Goal: Task Accomplishment & Management: Use online tool/utility

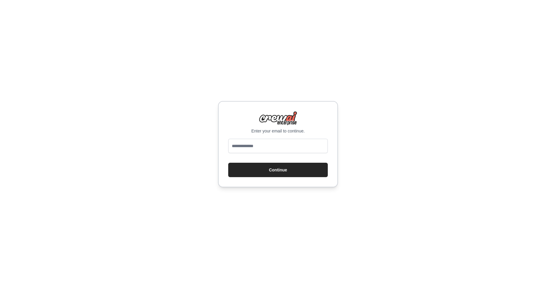
type input "**********"
click at [269, 166] on button "Continue" at bounding box center [278, 170] width 100 height 14
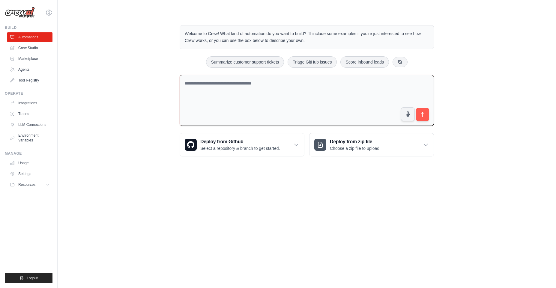
click at [261, 91] on textarea at bounding box center [307, 100] width 254 height 51
click at [282, 91] on textarea at bounding box center [307, 100] width 254 height 51
click at [284, 91] on textarea at bounding box center [307, 100] width 254 height 51
paste textarea "**********"
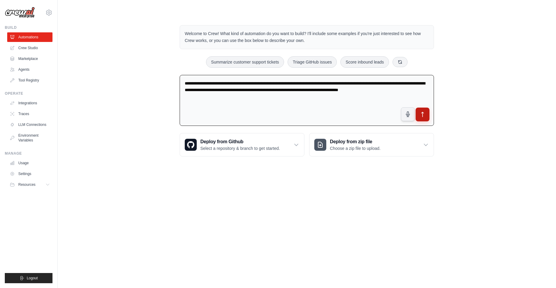
type textarea "**********"
click at [424, 113] on icon "submit" at bounding box center [422, 115] width 6 height 6
click at [218, 37] on p "Welcome to Crew! What kind of automation do you want to build? I'll include som…" at bounding box center [307, 37] width 244 height 14
drag, startPoint x: 227, startPoint y: 32, endPoint x: 317, endPoint y: 35, distance: 90.0
click at [317, 35] on p "Welcome to Crew! What kind of automation do you want to build? I'll include som…" at bounding box center [307, 37] width 244 height 14
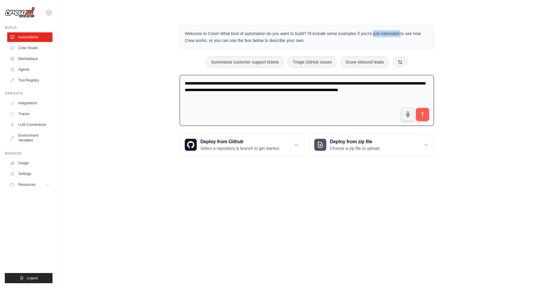
drag, startPoint x: 357, startPoint y: 37, endPoint x: 375, endPoint y: 36, distance: 18.0
click at [375, 36] on p "Welcome to Crew! What kind of automation do you want to build? I'll include som…" at bounding box center [307, 37] width 244 height 14
click at [382, 43] on p "Welcome to Crew! What kind of automation do you want to build? I'll include som…" at bounding box center [307, 37] width 244 height 14
click at [206, 110] on textarea "**********" at bounding box center [307, 100] width 254 height 51
drag, startPoint x: 390, startPoint y: 85, endPoint x: 397, endPoint y: 85, distance: 7.5
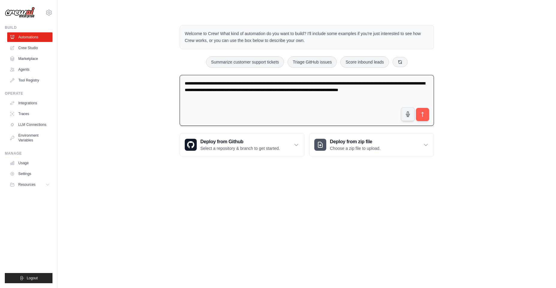
click at [390, 85] on textarea "**********" at bounding box center [307, 100] width 254 height 51
click at [425, 113] on icon "submit" at bounding box center [422, 115] width 6 height 6
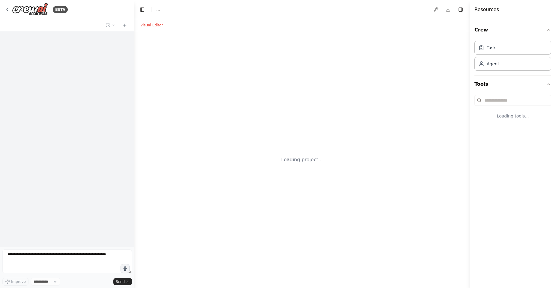
select select "****"
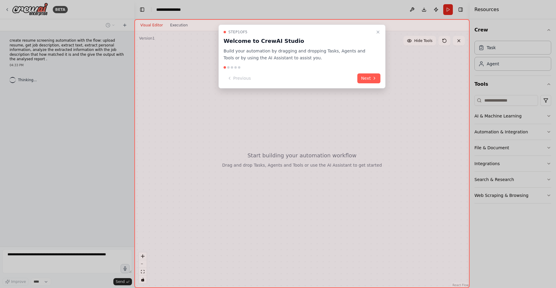
drag, startPoint x: 245, startPoint y: 46, endPoint x: 268, endPoint y: 47, distance: 23.4
click at [250, 46] on div "Step 1 of 5 Welcome to CrewAI Studio Build your automation by dragging and drop…" at bounding box center [302, 46] width 157 height 32
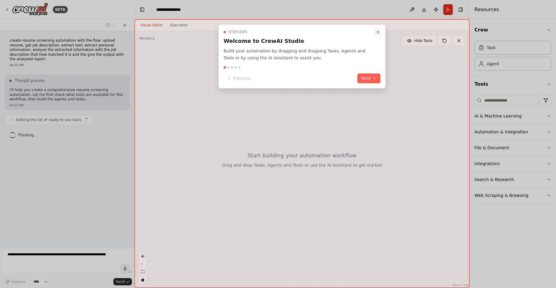
click at [376, 31] on icon "Close walkthrough" at bounding box center [378, 32] width 5 height 5
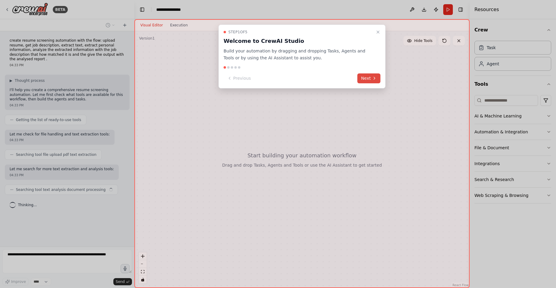
click at [372, 81] on button "Next" at bounding box center [368, 78] width 23 height 10
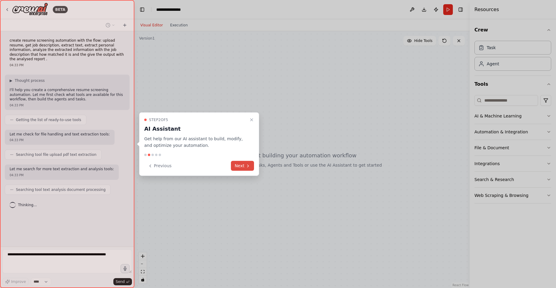
click at [248, 165] on icon at bounding box center [248, 165] width 5 height 5
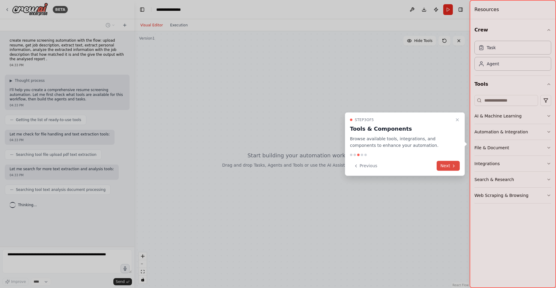
click at [438, 163] on button "Next" at bounding box center [448, 166] width 23 height 10
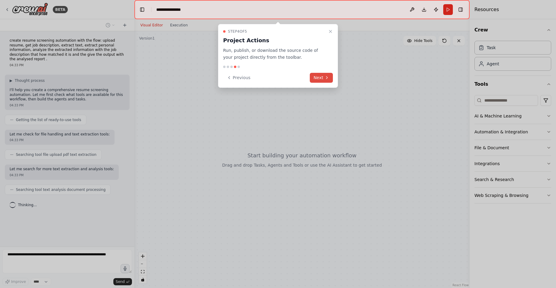
click at [316, 77] on button "Next" at bounding box center [321, 78] width 23 height 10
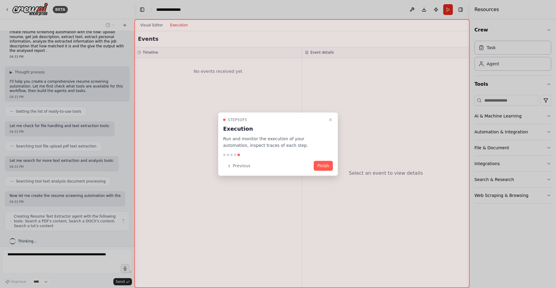
scroll to position [13, 0]
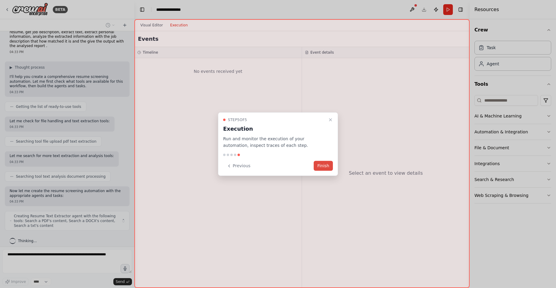
click at [321, 166] on button "Finish" at bounding box center [323, 166] width 19 height 10
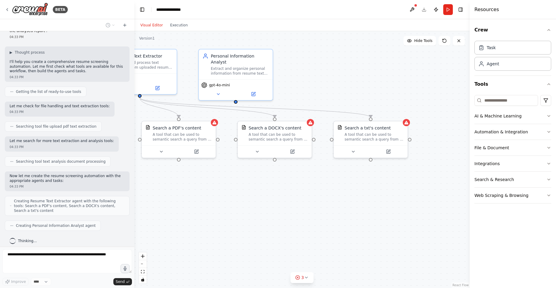
scroll to position [43, 0]
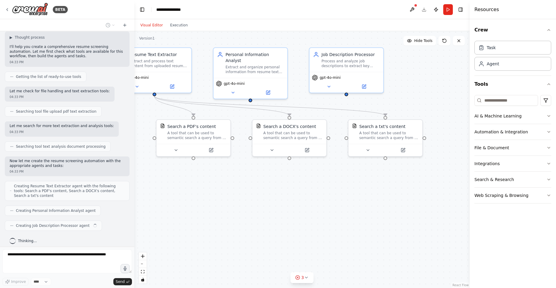
drag, startPoint x: 419, startPoint y: 202, endPoint x: 372, endPoint y: 189, distance: 49.2
click at [372, 189] on div ".deletable-edge-delete-btn { width: 20px; height: 20px; border: 0px solid #ffff…" at bounding box center [301, 159] width 335 height 257
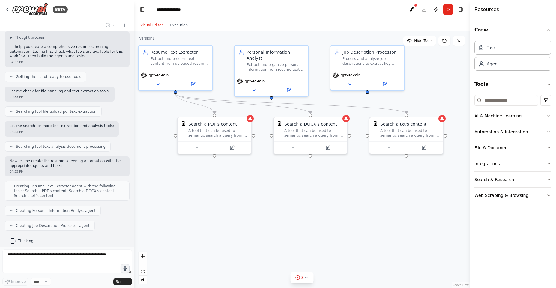
scroll to position [58, 0]
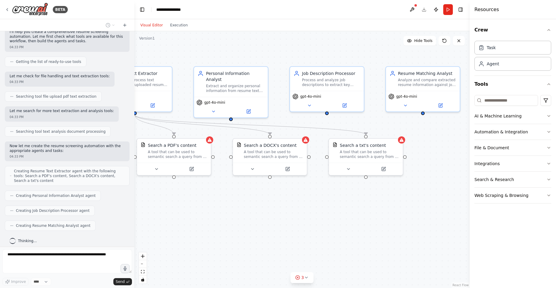
drag, startPoint x: 247, startPoint y: 204, endPoint x: 223, endPoint y: 223, distance: 30.4
click at [223, 223] on div ".deletable-edge-delete-btn { width: 20px; height: 20px; border: 0px solid #ffff…" at bounding box center [301, 159] width 335 height 257
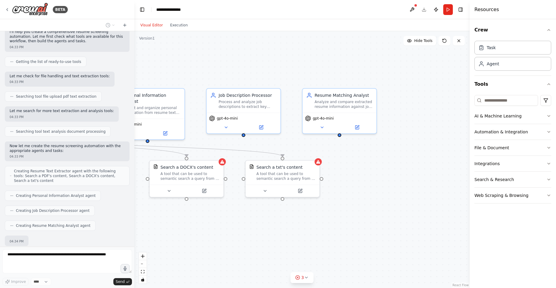
scroll to position [93, 0]
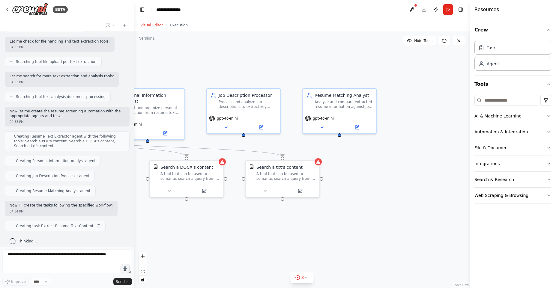
drag, startPoint x: 347, startPoint y: 180, endPoint x: 268, endPoint y: 202, distance: 81.7
click at [268, 202] on div ".deletable-edge-delete-btn { width: 20px; height: 20px; border: 0px solid #ffff…" at bounding box center [301, 159] width 335 height 257
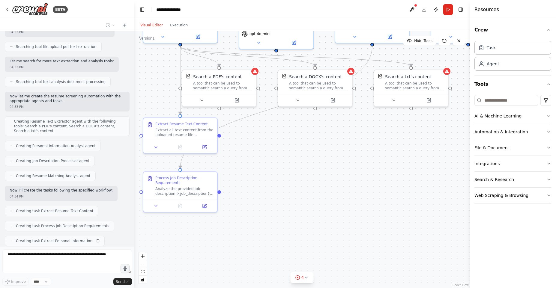
scroll to position [123, 0]
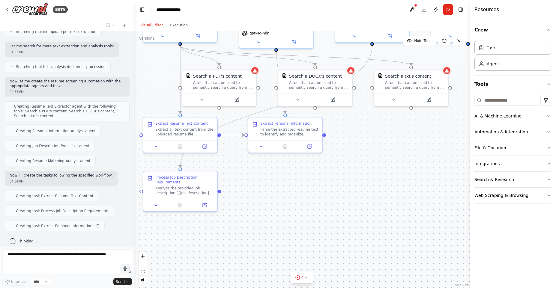
drag, startPoint x: 281, startPoint y: 226, endPoint x: 410, endPoint y: 135, distance: 157.6
click at [410, 135] on div ".deletable-edge-delete-btn { width: 20px; height: 20px; border: 0px solid #ffff…" at bounding box center [301, 159] width 335 height 257
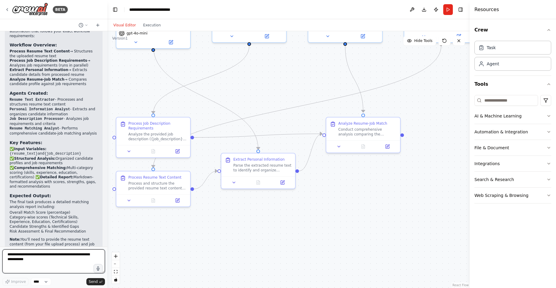
scroll to position [981, 0]
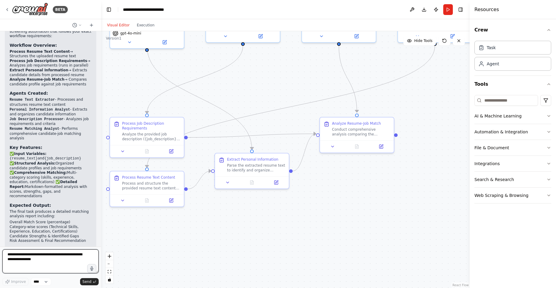
drag, startPoint x: 132, startPoint y: 107, endPoint x: 101, endPoint y: 112, distance: 31.4
click at [101, 112] on div "BETA create resume screening automation with the flow: upload resume, get job d…" at bounding box center [278, 144] width 556 height 288
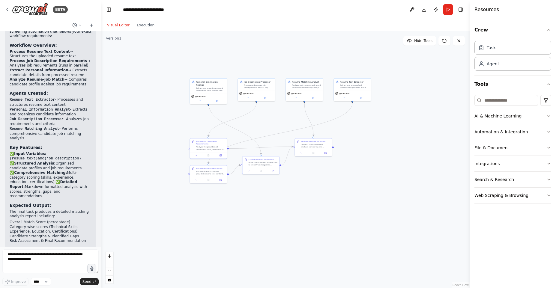
drag, startPoint x: 282, startPoint y: 107, endPoint x: 282, endPoint y: 112, distance: 4.2
click at [282, 107] on div ".deletable-edge-delete-btn { width: 20px; height: 20px; border: 0px solid #ffff…" at bounding box center [285, 159] width 368 height 257
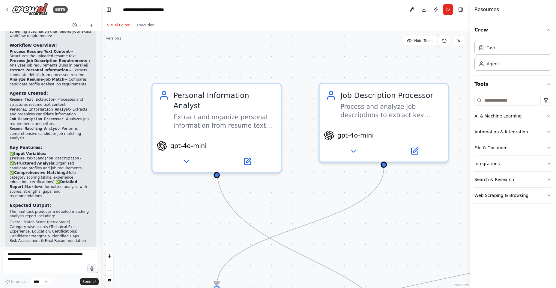
drag, startPoint x: 207, startPoint y: 126, endPoint x: 385, endPoint y: 220, distance: 200.5
click at [390, 222] on div ".deletable-edge-delete-btn { width: 20px; height: 20px; border: 0px solid #ffff…" at bounding box center [285, 159] width 368 height 257
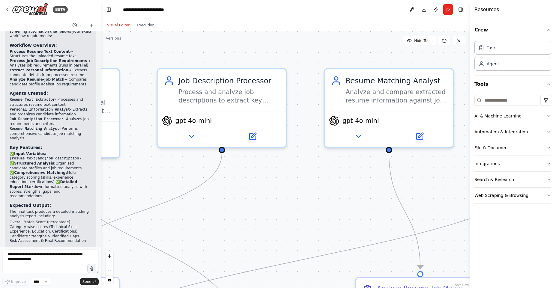
drag, startPoint x: 402, startPoint y: 219, endPoint x: 271, endPoint y: 200, distance: 132.4
click at [271, 200] on div ".deletable-edge-delete-btn { width: 20px; height: 20px; border: 0px solid #ffff…" at bounding box center [285, 159] width 368 height 257
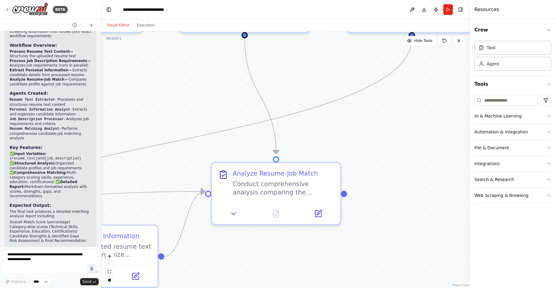
drag, startPoint x: 366, startPoint y: 177, endPoint x: 245, endPoint y: 101, distance: 142.4
click at [221, 62] on div ".deletable-edge-delete-btn { width: 20px; height: 20px; border: 0px solid #ffff…" at bounding box center [285, 159] width 368 height 257
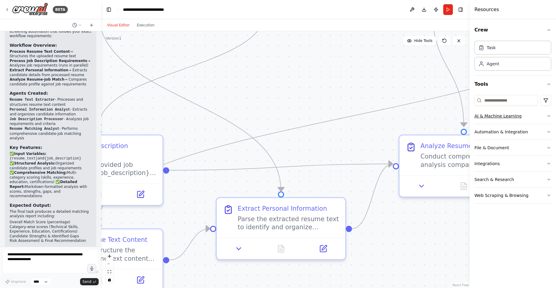
drag, startPoint x: 370, startPoint y: 124, endPoint x: 518, endPoint y: 110, distance: 149.4
click at [552, 97] on div "BETA create resume screening automation with the flow: upload resume, get job d…" at bounding box center [278, 144] width 556 height 288
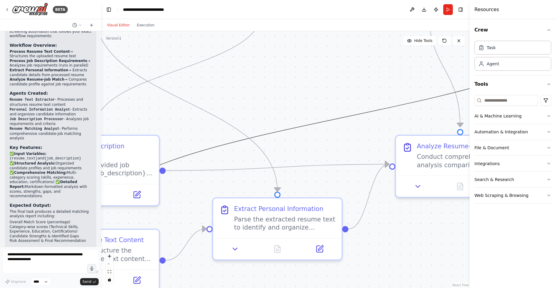
drag, startPoint x: 191, startPoint y: 151, endPoint x: 311, endPoint y: 99, distance: 131.1
click at [333, 92] on div ".deletable-edge-delete-btn { width: 20px; height: 20px; border: 0px solid #ffff…" at bounding box center [285, 159] width 368 height 257
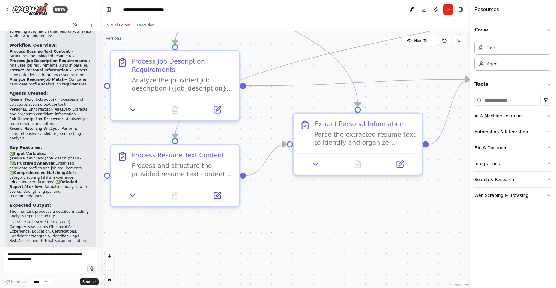
drag, startPoint x: 250, startPoint y: 114, endPoint x: 329, endPoint y: 29, distance: 115.9
click at [329, 29] on div "Visual Editor Execution Version 1 Hide Tools .deletable-edge-delete-btn { width…" at bounding box center [285, 153] width 368 height 269
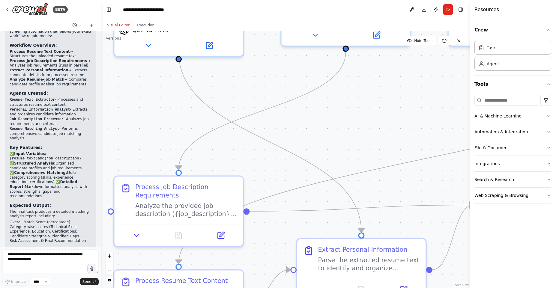
drag, startPoint x: 298, startPoint y: 70, endPoint x: 302, endPoint y: 195, distance: 125.7
click at [302, 195] on div ".deletable-edge-delete-btn { width: 20px; height: 20px; border: 0px solid #ffff…" at bounding box center [285, 159] width 368 height 257
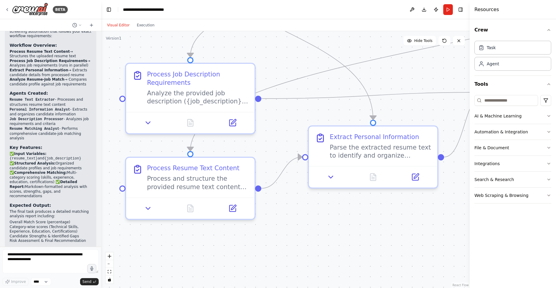
drag, startPoint x: 279, startPoint y: 159, endPoint x: 289, endPoint y: 125, distance: 35.0
click at [289, 125] on div ".deletable-edge-delete-btn { width: 20px; height: 20px; border: 0px solid #ffff…" at bounding box center [285, 159] width 368 height 257
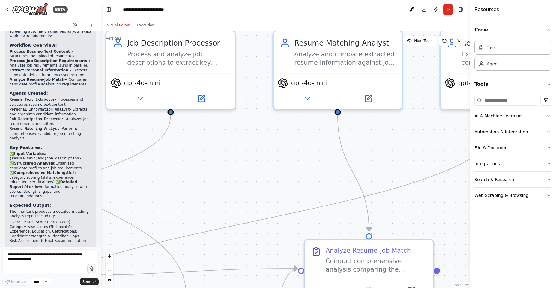
drag, startPoint x: 304, startPoint y: 113, endPoint x: 142, endPoint y: 258, distance: 217.4
click at [115, 284] on div ".deletable-edge-delete-btn { width: 20px; height: 20px; border: 0px solid #ffff…" at bounding box center [285, 159] width 368 height 257
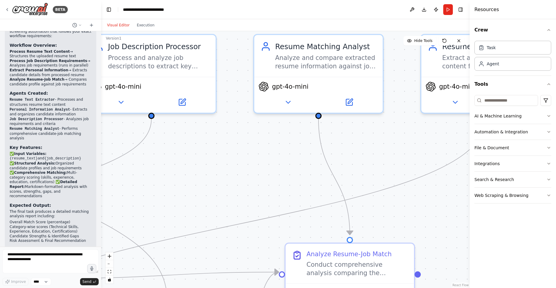
drag, startPoint x: 352, startPoint y: 153, endPoint x: 327, endPoint y: 142, distance: 27.1
click at [346, 150] on div ".deletable-edge-delete-btn { width: 20px; height: 20px; border: 0px solid #ffff…" at bounding box center [285, 159] width 368 height 257
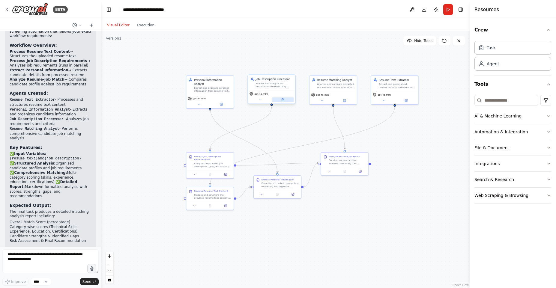
drag, startPoint x: 225, startPoint y: 161, endPoint x: 286, endPoint y: 100, distance: 86.5
click at [246, 144] on div ".deletable-edge-delete-btn { width: 20px; height: 20px; border: 0px solid #ffff…" at bounding box center [285, 159] width 368 height 257
click at [444, 9] on button "Run" at bounding box center [448, 9] width 10 height 11
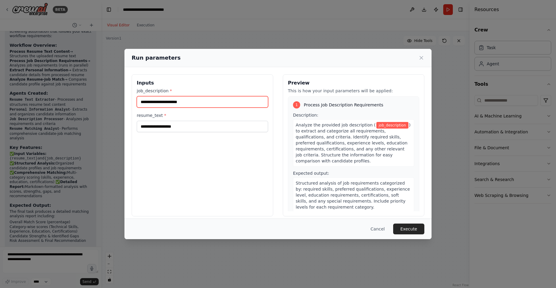
click at [179, 103] on input "job_description *" at bounding box center [202, 101] width 131 height 11
paste input "**********"
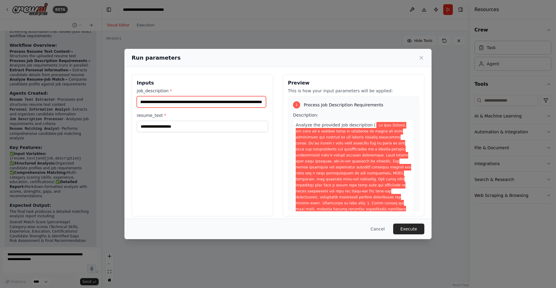
type input "**********"
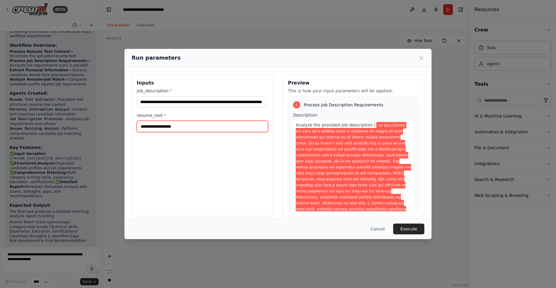
scroll to position [0, 0]
click at [195, 128] on input "resume_text *" at bounding box center [202, 126] width 131 height 11
paste input "**********"
type input "**********"
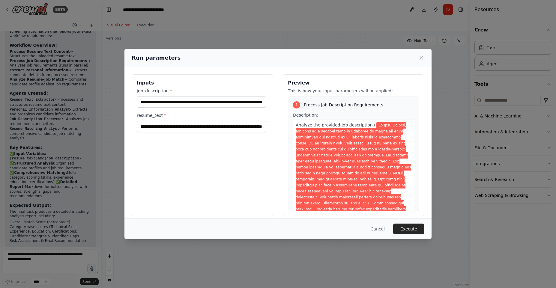
scroll to position [0, 0]
drag, startPoint x: 259, startPoint y: 151, endPoint x: 316, endPoint y: 124, distance: 63.0
click at [263, 148] on div "Inputs job_description * resume_text *" at bounding box center [203, 145] width 142 height 142
click at [332, 114] on div "Description: Analyze the provided job description ( ) to extract and categorize…" at bounding box center [353, 262] width 121 height 300
drag, startPoint x: 240, startPoint y: 161, endPoint x: 284, endPoint y: 154, distance: 44.5
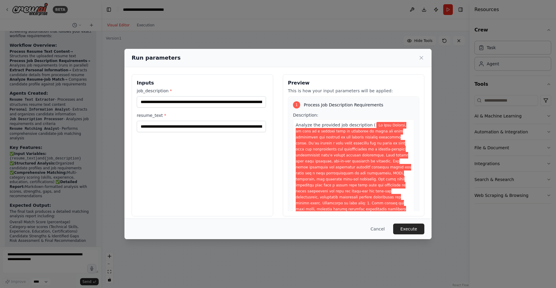
click at [240, 161] on div "Inputs job_description * resume_text *" at bounding box center [203, 145] width 142 height 142
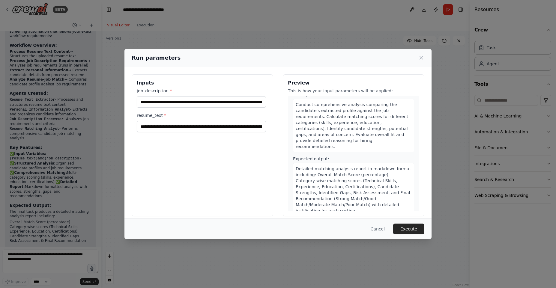
scroll to position [530, 0]
click at [415, 230] on button "Execute" at bounding box center [408, 229] width 31 height 11
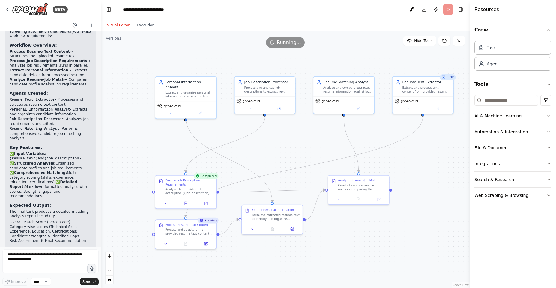
click at [342, 234] on div ".deletable-edge-delete-btn { width: 20px; height: 20px; border: 0px solid #ffff…" at bounding box center [285, 159] width 368 height 257
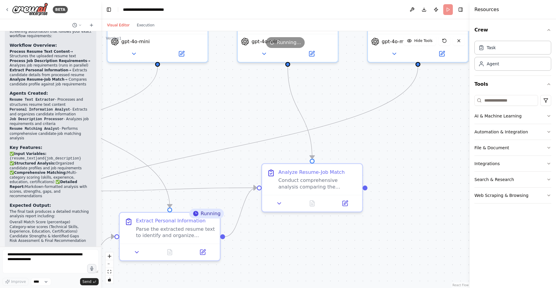
drag, startPoint x: 407, startPoint y: 211, endPoint x: 302, endPoint y: 235, distance: 107.6
click at [302, 235] on div ".deletable-edge-delete-btn { width: 20px; height: 20px; border: 0px solid #ffff…" at bounding box center [285, 159] width 368 height 257
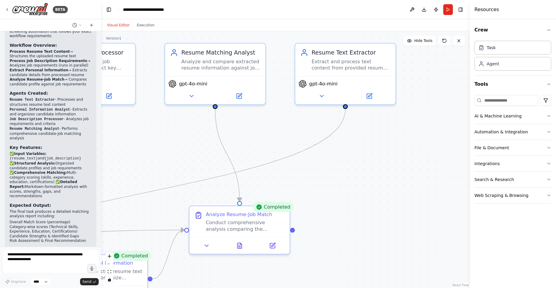
drag, startPoint x: 309, startPoint y: 246, endPoint x: 230, endPoint y: 288, distance: 88.9
click at [230, 288] on div ".deletable-edge-delete-btn { width: 20px; height: 20px; border: 0px solid #ffff…" at bounding box center [285, 159] width 368 height 257
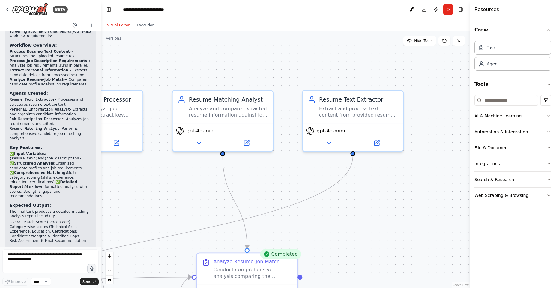
drag, startPoint x: 365, startPoint y: 209, endPoint x: 393, endPoint y: 231, distance: 35.9
click at [393, 231] on div ".deletable-edge-delete-btn { width: 20px; height: 20px; border: 0px solid #ffff…" at bounding box center [285, 159] width 368 height 257
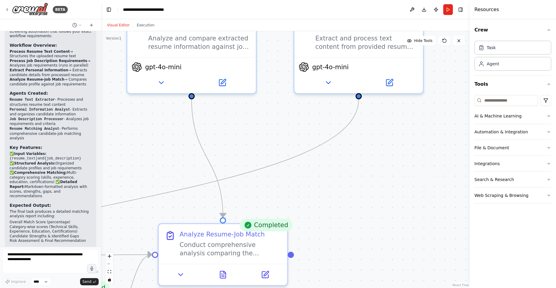
drag, startPoint x: 371, startPoint y: 237, endPoint x: 386, endPoint y: 200, distance: 40.6
click at [386, 200] on div ".deletable-edge-delete-btn { width: 20px; height: 20px; border: 0px solid #ffff…" at bounding box center [285, 159] width 368 height 257
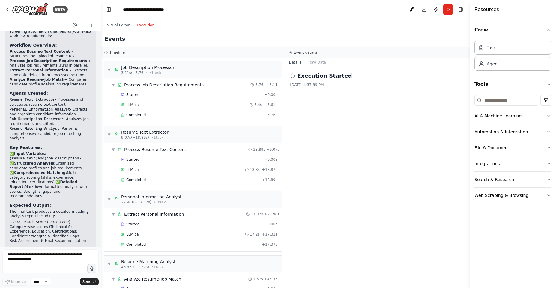
click at [140, 24] on button "Execution" at bounding box center [145, 25] width 25 height 7
drag, startPoint x: 322, startPoint y: 106, endPoint x: 305, endPoint y: 108, distance: 16.8
click at [322, 106] on div "Execution Started 8/14/2025, 4:37:39 PM" at bounding box center [377, 177] width 184 height 221
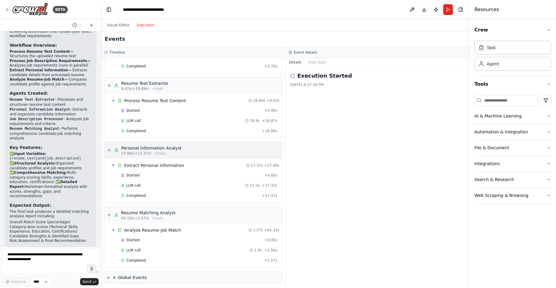
scroll to position [51, 0]
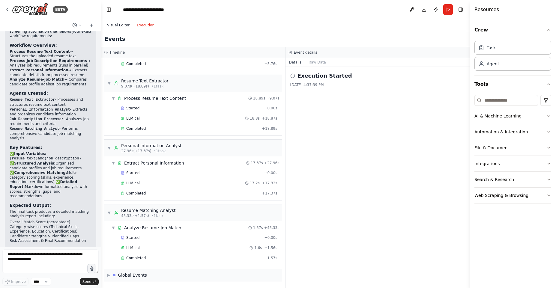
click at [115, 24] on button "Visual Editor" at bounding box center [118, 25] width 30 height 7
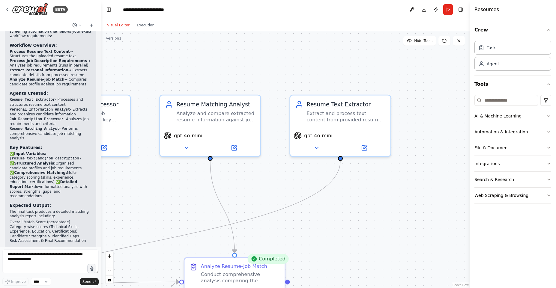
drag, startPoint x: 272, startPoint y: 138, endPoint x: 248, endPoint y: 177, distance: 46.2
click at [248, 177] on div ".deletable-edge-delete-btn { width: 20px; height: 20px; border: 0px solid #ffff…" at bounding box center [285, 159] width 368 height 257
click at [317, 148] on icon at bounding box center [316, 146] width 7 height 7
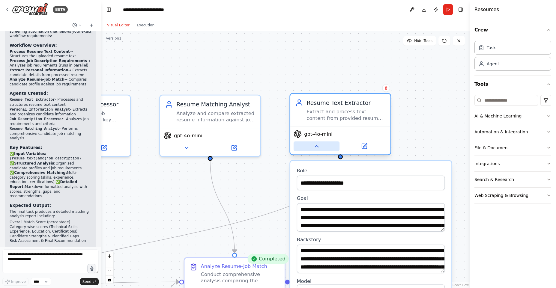
click at [318, 149] on icon at bounding box center [316, 146] width 7 height 7
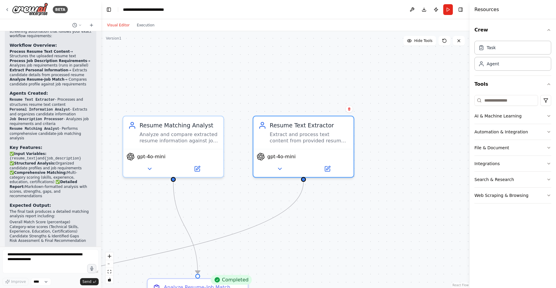
drag, startPoint x: 393, startPoint y: 109, endPoint x: 243, endPoint y: 200, distance: 175.5
click at [243, 200] on div ".deletable-edge-delete-btn { width: 20px; height: 20px; border: 0px solid #ffff…" at bounding box center [285, 159] width 368 height 257
click at [365, 211] on div ".deletable-edge-delete-btn { width: 20px; height: 20px; border: 0px solid #ffff…" at bounding box center [285, 159] width 368 height 257
drag, startPoint x: 290, startPoint y: 169, endPoint x: 298, endPoint y: 166, distance: 8.2
click at [298, 166] on div ".deletable-edge-delete-btn { width: 20px; height: 20px; border: 0px solid #ffff…" at bounding box center [285, 159] width 368 height 257
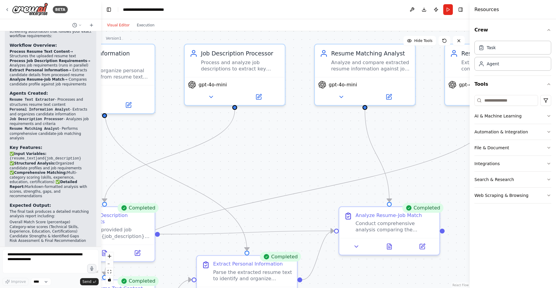
click at [297, 157] on div ".deletable-edge-delete-btn { width: 20px; height: 20px; border: 0px solid #ffff…" at bounding box center [285, 159] width 368 height 257
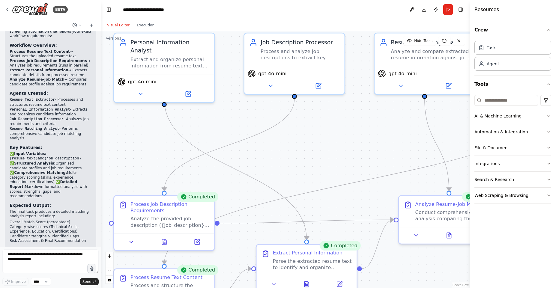
drag, startPoint x: 300, startPoint y: 163, endPoint x: 312, endPoint y: 162, distance: 11.4
click at [313, 161] on div ".deletable-edge-delete-btn { width: 20px; height: 20px; border: 0px solid #ffff…" at bounding box center [285, 159] width 368 height 257
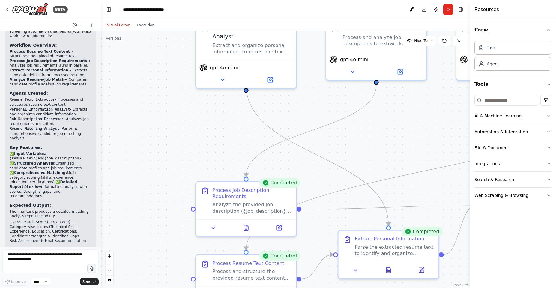
drag, startPoint x: 294, startPoint y: 163, endPoint x: 350, endPoint y: 148, distance: 57.9
click at [339, 158] on div ".deletable-edge-delete-btn { width: 20px; height: 20px; border: 0px solid #ffff…" at bounding box center [285, 159] width 368 height 257
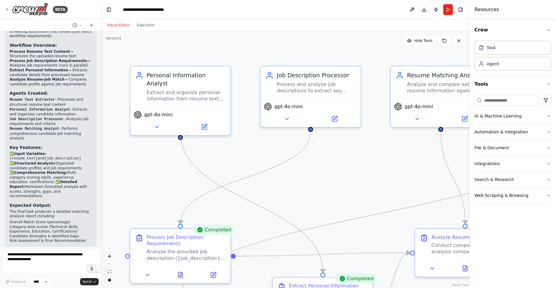
drag, startPoint x: 355, startPoint y: 154, endPoint x: 285, endPoint y: 188, distance: 77.2
click at [287, 189] on div ".deletable-edge-delete-btn { width: 20px; height: 20px; border: 0px solid #ffff…" at bounding box center [285, 159] width 368 height 257
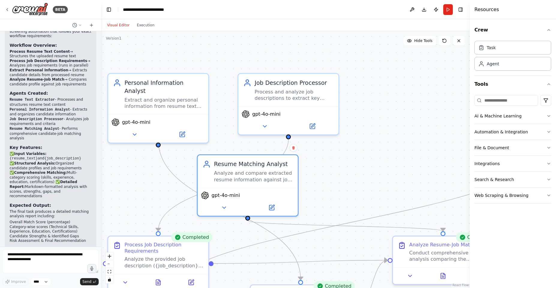
drag, startPoint x: 387, startPoint y: 141, endPoint x: 220, endPoint y: 217, distance: 183.4
click at [220, 217] on div ".deletable-edge-delete-btn { width: 20px; height: 20px; border: 0px solid #ffff…" at bounding box center [285, 159] width 368 height 257
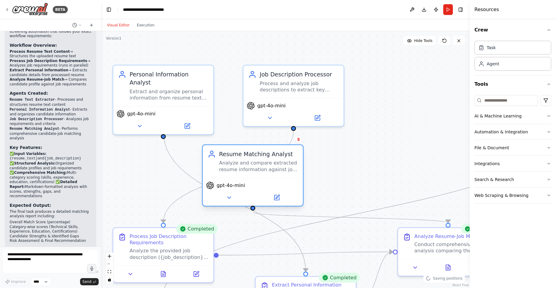
drag, startPoint x: 220, startPoint y: 217, endPoint x: 219, endPoint y: 208, distance: 8.7
click at [220, 210] on div ".deletable-edge-delete-btn { width: 20px; height: 20px; border: 0px solid #ffff…" at bounding box center [285, 159] width 368 height 257
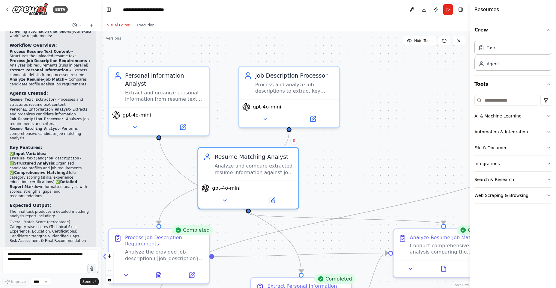
click at [348, 153] on div ".deletable-edge-delete-btn { width: 20px; height: 20px; border: 0px solid #ffff…" at bounding box center [285, 159] width 368 height 257
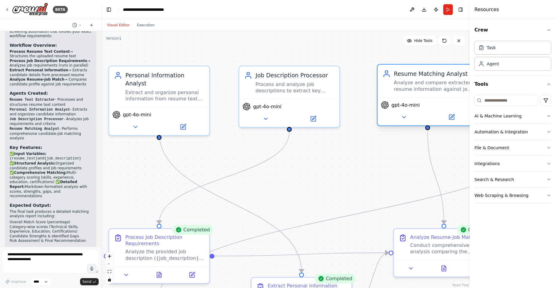
drag, startPoint x: 325, startPoint y: 167, endPoint x: 442, endPoint y: 109, distance: 129.9
click at [442, 109] on div "gpt-4o-mini" at bounding box center [427, 111] width 100 height 28
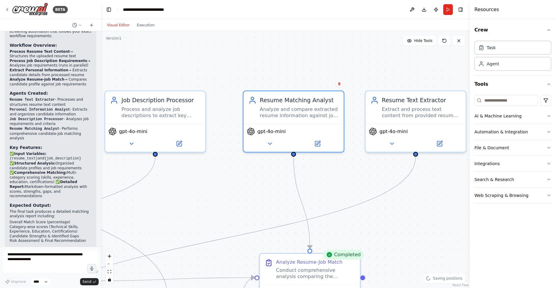
drag, startPoint x: 395, startPoint y: 149, endPoint x: 261, endPoint y: 175, distance: 136.4
click at [261, 175] on div ".deletable-edge-delete-btn { width: 20px; height: 20px; border: 0px solid #ffff…" at bounding box center [285, 159] width 368 height 257
drag, startPoint x: 285, startPoint y: 127, endPoint x: 288, endPoint y: 130, distance: 4.5
click at [288, 130] on div "gpt-4o-mini" at bounding box center [294, 130] width 94 height 8
drag, startPoint x: 283, startPoint y: 127, endPoint x: 279, endPoint y: 131, distance: 5.5
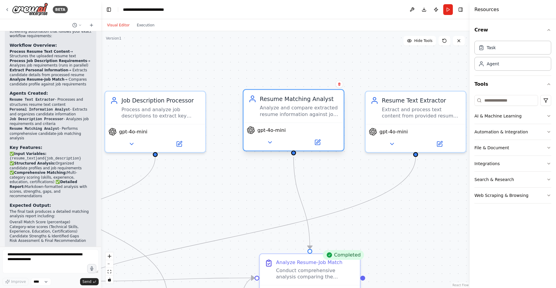
click at [279, 131] on span "gpt-4o-mini" at bounding box center [271, 130] width 28 height 7
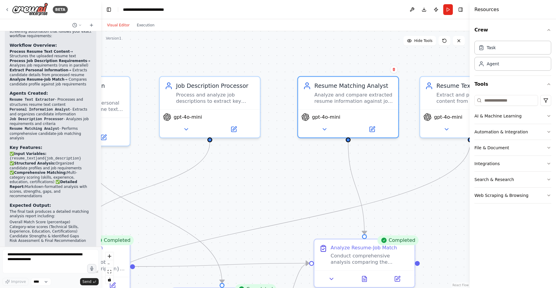
drag, startPoint x: 277, startPoint y: 150, endPoint x: 283, endPoint y: 153, distance: 6.8
click at [283, 153] on div ".deletable-edge-delete-btn { width: 20px; height: 20px; border: 0px solid #ffff…" at bounding box center [285, 159] width 368 height 257
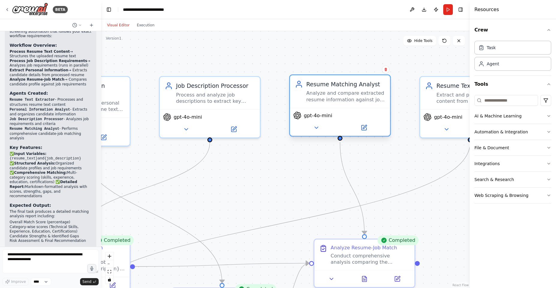
drag, startPoint x: 339, startPoint y: 114, endPoint x: 328, endPoint y: 118, distance: 12.0
click at [328, 118] on div "gpt-4o-mini" at bounding box center [340, 116] width 94 height 8
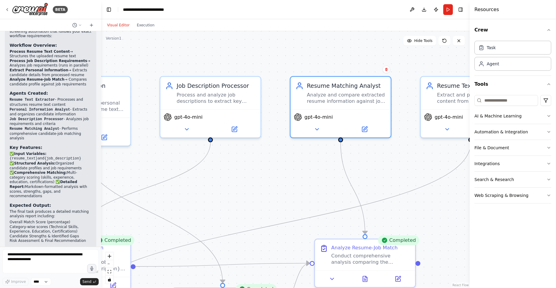
click at [211, 197] on div ".deletable-edge-delete-btn { width: 20px; height: 20px; border: 0px solid #ffff…" at bounding box center [285, 159] width 368 height 257
click at [233, 182] on div ".deletable-edge-delete-btn { width: 20px; height: 20px; border: 0px solid #ffff…" at bounding box center [285, 159] width 368 height 257
click at [239, 176] on div ".deletable-edge-delete-btn { width: 20px; height: 20px; border: 0px solid #ffff…" at bounding box center [285, 159] width 368 height 257
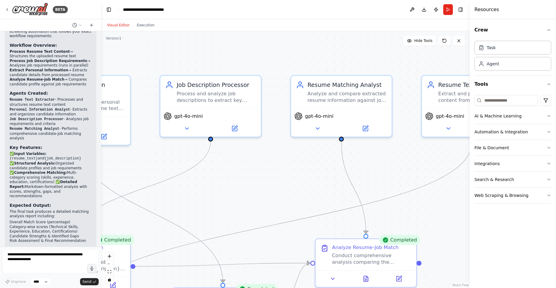
click at [239, 176] on div ".deletable-edge-delete-btn { width: 20px; height: 20px; border: 0px solid #ffff…" at bounding box center [285, 159] width 368 height 257
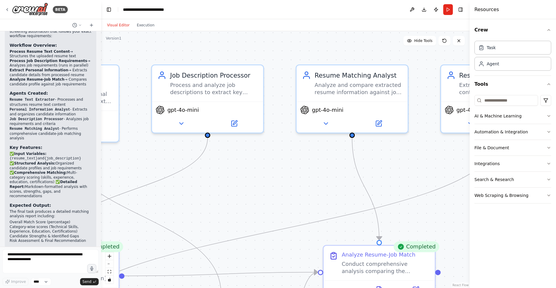
click at [239, 176] on div ".deletable-edge-delete-btn { width: 20px; height: 20px; border: 0px solid #ffff…" at bounding box center [285, 159] width 368 height 257
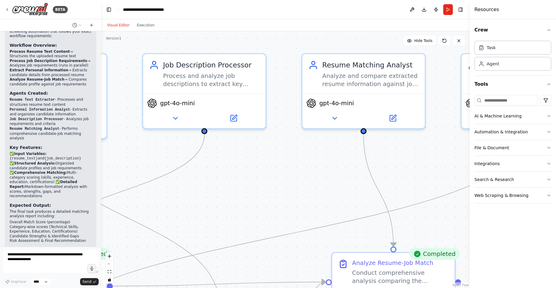
click at [239, 176] on div ".deletable-edge-delete-btn { width: 20px; height: 20px; border: 0px solid #ffff…" at bounding box center [285, 159] width 368 height 257
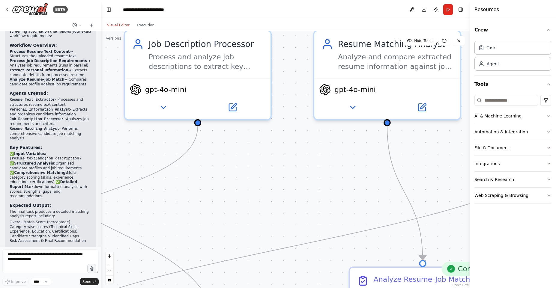
click at [239, 176] on div ".deletable-edge-delete-btn { width: 20px; height: 20px; border: 0px solid #ffff…" at bounding box center [285, 159] width 368 height 257
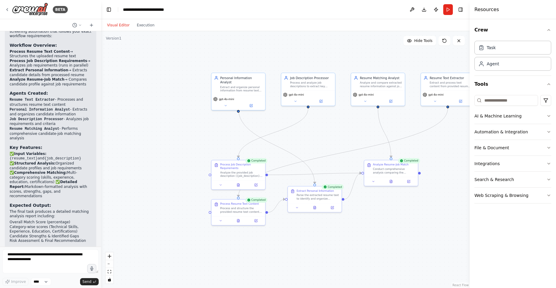
drag, startPoint x: 350, startPoint y: 149, endPoint x: 325, endPoint y: 124, distance: 35.2
click at [325, 124] on div ".deletable-edge-delete-btn { width: 20px; height: 20px; border: 0px solid #ffff…" at bounding box center [285, 159] width 368 height 257
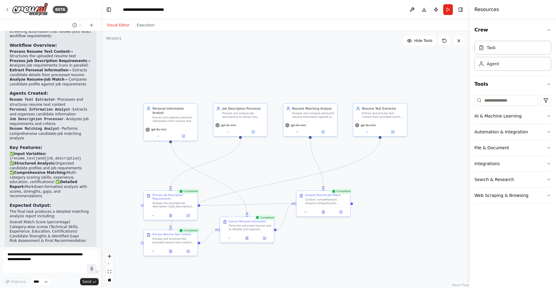
drag, startPoint x: 414, startPoint y: 134, endPoint x: 327, endPoint y: 150, distance: 87.8
click at [327, 150] on div ".deletable-edge-delete-btn { width: 20px; height: 20px; border: 0px solid #ffff…" at bounding box center [285, 159] width 368 height 257
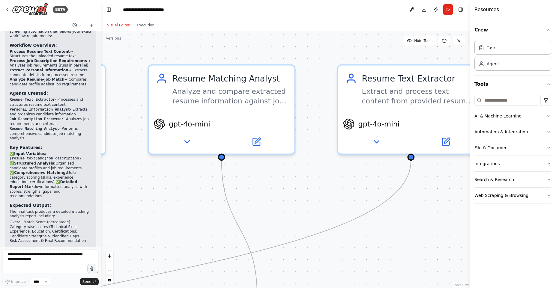
drag, startPoint x: 346, startPoint y: 152, endPoint x: 307, endPoint y: 161, distance: 39.9
click at [309, 166] on div ".deletable-edge-delete-btn { width: 20px; height: 20px; border: 0px solid #ffff…" at bounding box center [285, 159] width 368 height 257
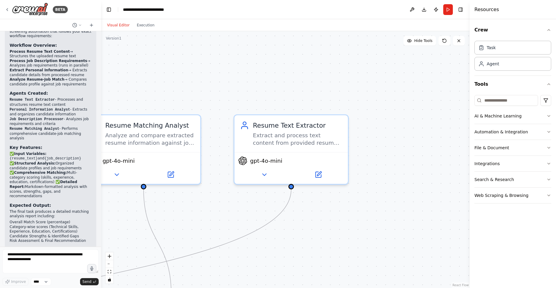
click at [130, 24] on button "Visual Editor" at bounding box center [118, 25] width 30 height 7
click at [142, 29] on div "Visual Editor Execution" at bounding box center [130, 25] width 55 height 12
click at [142, 25] on button "Execution" at bounding box center [145, 25] width 25 height 7
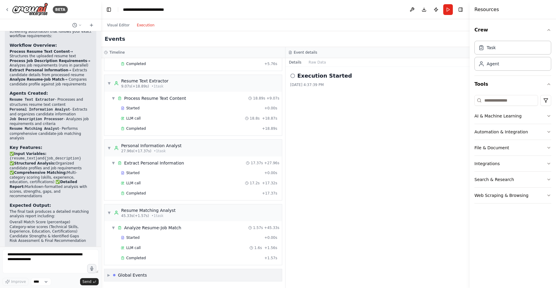
click at [147, 274] on div "▶ Global Events" at bounding box center [193, 275] width 178 height 12
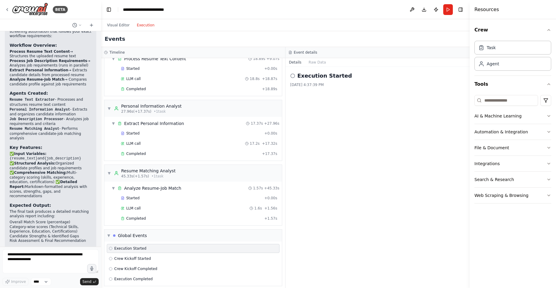
scroll to position [96, 0]
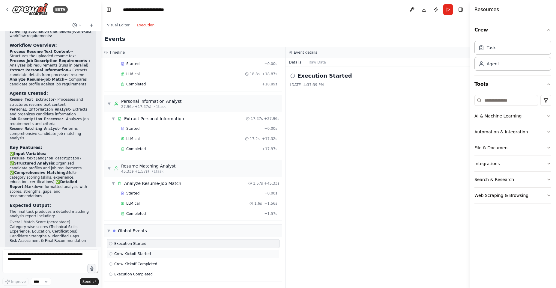
click at [123, 253] on span "Crew Kickoff Started" at bounding box center [132, 254] width 37 height 5
click at [137, 265] on span "Crew Kickoff Completed" at bounding box center [135, 264] width 43 height 5
drag, startPoint x: 139, startPoint y: 277, endPoint x: 138, endPoint y: 243, distance: 33.6
click at [140, 277] on div "Execution Completed" at bounding box center [193, 274] width 173 height 9
click at [138, 243] on span "Execution Started" at bounding box center [130, 243] width 32 height 5
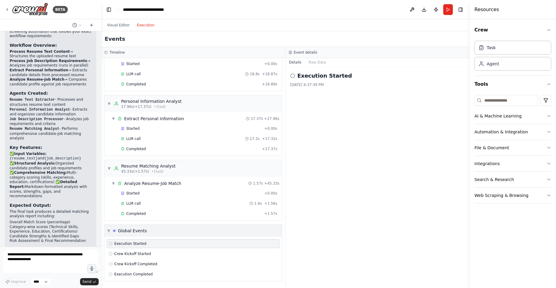
click at [140, 227] on div "▼ Global Events" at bounding box center [193, 231] width 178 height 12
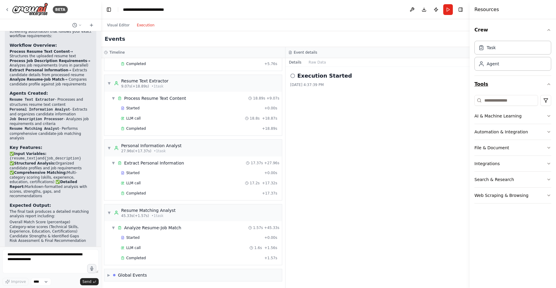
click at [492, 85] on button "Tools" at bounding box center [512, 84] width 77 height 17
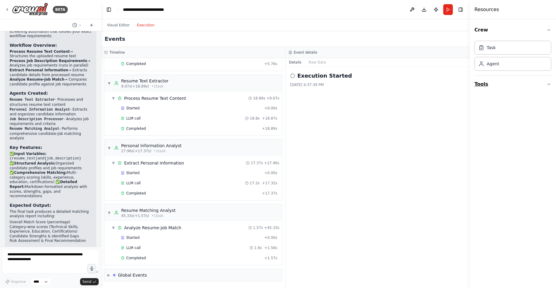
click at [492, 85] on button "Tools" at bounding box center [512, 84] width 77 height 17
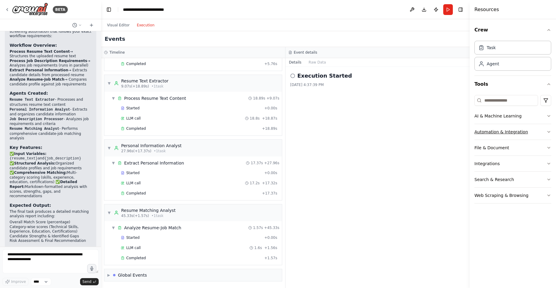
click at [541, 133] on button "Automation & Integration" at bounding box center [512, 132] width 77 height 16
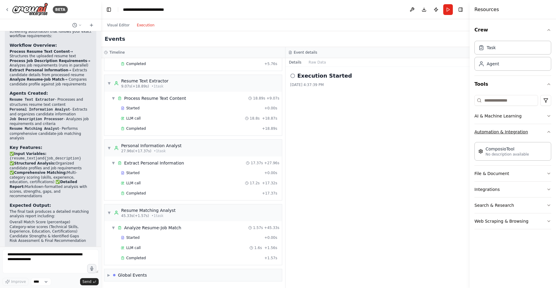
click at [541, 133] on button "Automation & Integration" at bounding box center [512, 132] width 77 height 16
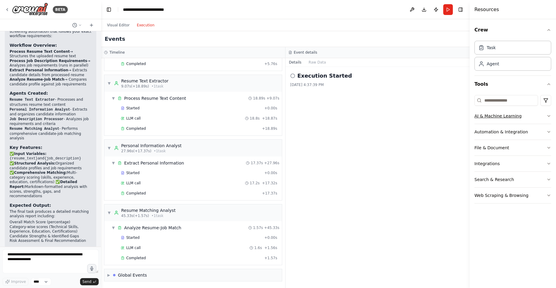
click at [528, 116] on button "AI & Machine Learning" at bounding box center [512, 116] width 77 height 16
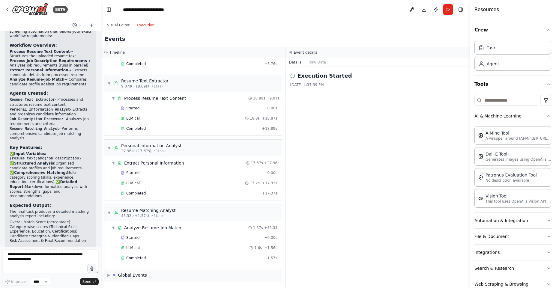
click at [528, 116] on button "AI & Machine Learning" at bounding box center [512, 116] width 77 height 16
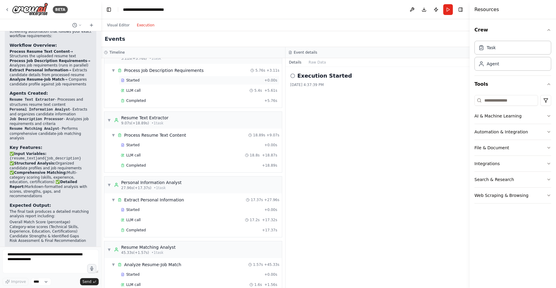
scroll to position [0, 0]
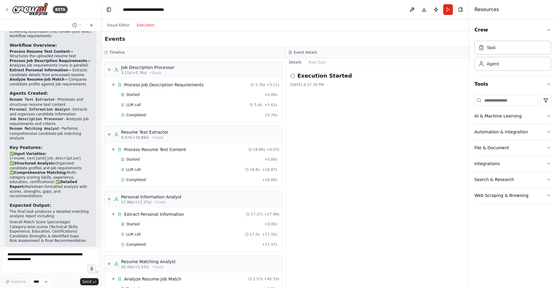
click at [294, 51] on h3 "Event details" at bounding box center [305, 52] width 23 height 5
click at [309, 74] on h2 "Execution Started" at bounding box center [324, 76] width 55 height 8
click at [311, 62] on button "Raw Data" at bounding box center [317, 62] width 25 height 8
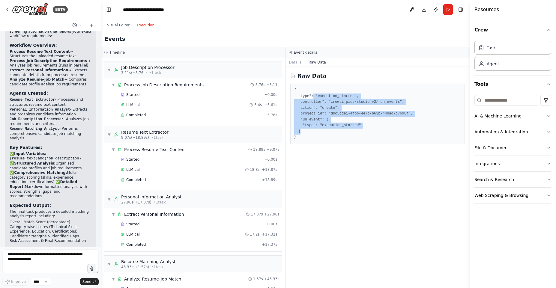
click at [417, 131] on pre "{ "type": "execution_started", "controller": "crewai_plus/studio_v2/run_events"…" at bounding box center [377, 114] width 167 height 53
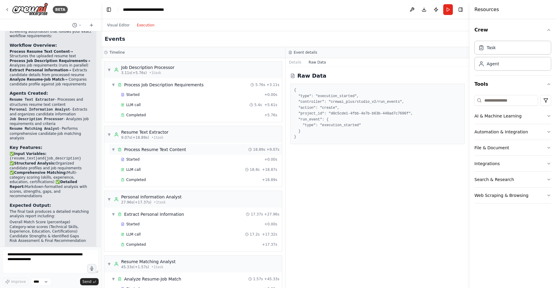
click at [194, 152] on div "▼ Process Resume Text Content 18.89s + 9.07s" at bounding box center [195, 149] width 173 height 11
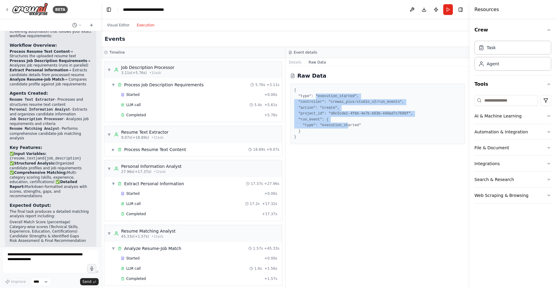
drag, startPoint x: 325, startPoint y: 114, endPoint x: 348, endPoint y: 127, distance: 27.0
click at [348, 127] on pre "{ "type": "execution_started", "controller": "crewai_plus/studio_v2/run_events"…" at bounding box center [377, 114] width 167 height 53
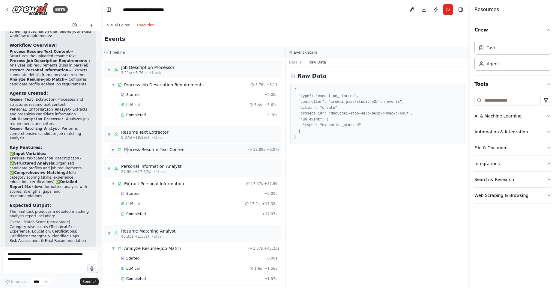
click at [128, 150] on div "Process Resume Text Content" at bounding box center [155, 150] width 62 height 6
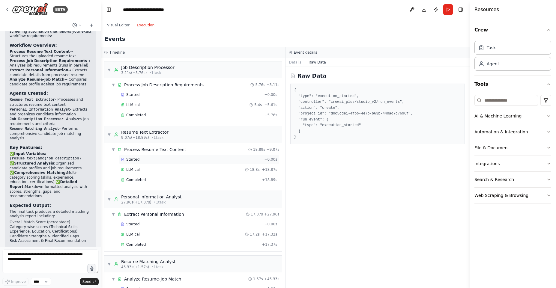
drag, startPoint x: 146, startPoint y: 162, endPoint x: 152, endPoint y: 164, distance: 6.8
click at [148, 163] on div "Started + 0.00s" at bounding box center [199, 159] width 161 height 9
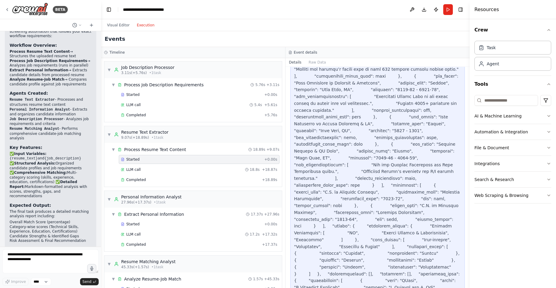
scroll to position [247, 0]
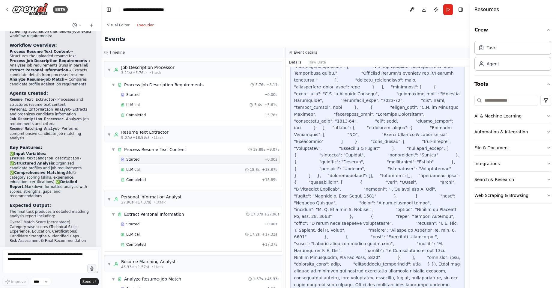
click at [131, 171] on span "LLM call" at bounding box center [133, 169] width 14 height 5
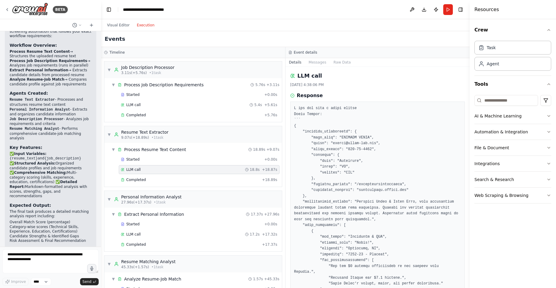
drag, startPoint x: 405, startPoint y: 151, endPoint x: 352, endPoint y: 156, distance: 52.7
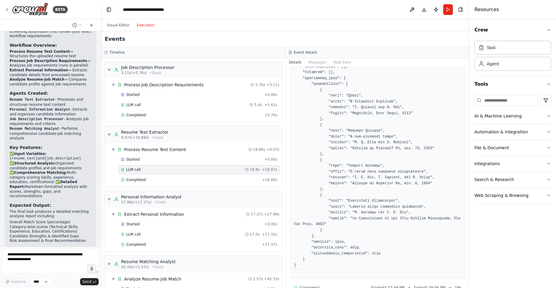
scroll to position [750, 0]
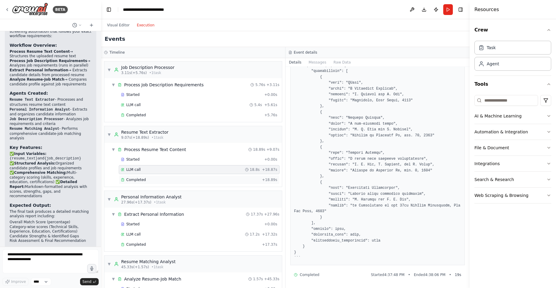
click at [129, 175] on div "Completed + 18.89s" at bounding box center [199, 179] width 161 height 9
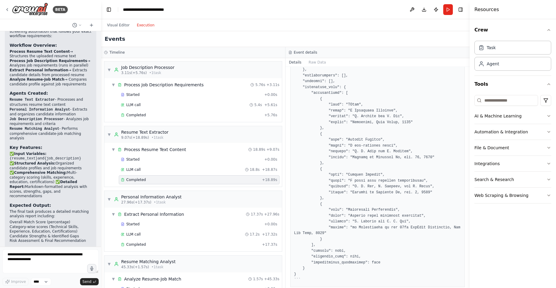
scroll to position [726, 0]
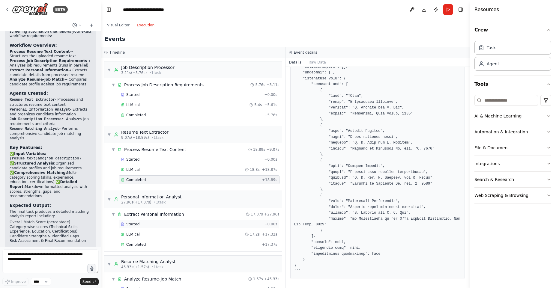
click at [133, 225] on span "Started" at bounding box center [132, 224] width 13 height 5
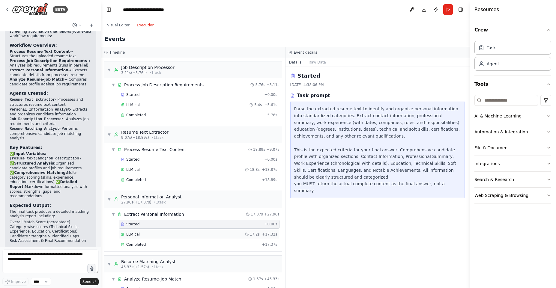
click at [140, 236] on div "LLM call 17.2s + 17.32s" at bounding box center [199, 234] width 157 height 5
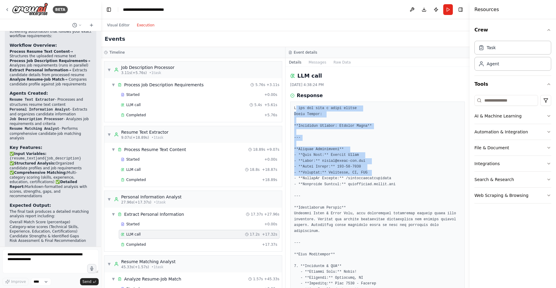
drag, startPoint x: 310, startPoint y: 126, endPoint x: 383, endPoint y: 170, distance: 85.2
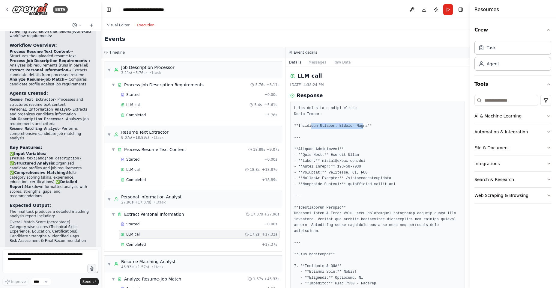
drag, startPoint x: 364, startPoint y: 154, endPoint x: 359, endPoint y: 156, distance: 5.2
drag, startPoint x: 347, startPoint y: 161, endPoint x: 354, endPoint y: 160, distance: 7.0
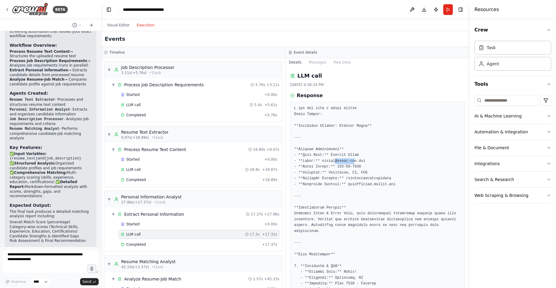
drag, startPoint x: 336, startPoint y: 167, endPoint x: 323, endPoint y: 175, distance: 15.8
drag, startPoint x: 339, startPoint y: 177, endPoint x: 345, endPoint y: 176, distance: 6.6
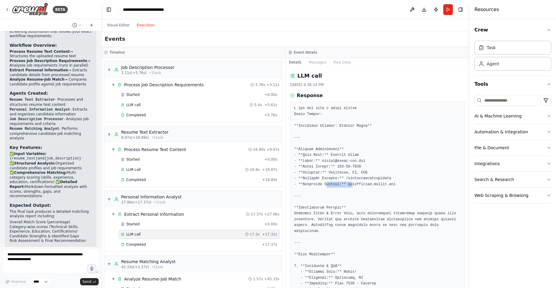
drag, startPoint x: 349, startPoint y: 185, endPoint x: 308, endPoint y: 208, distance: 47.0
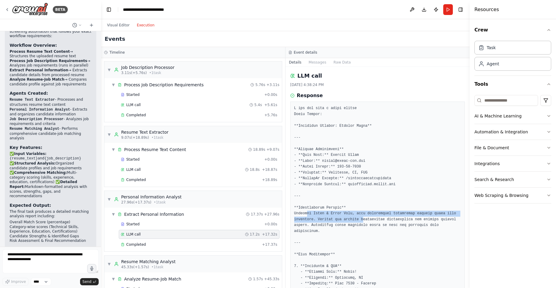
drag, startPoint x: 342, startPoint y: 216, endPoint x: 344, endPoint y: 224, distance: 7.8
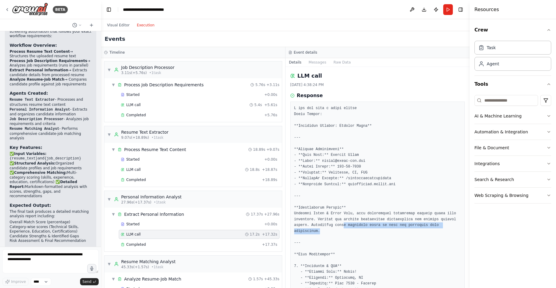
drag, startPoint x: 413, startPoint y: 230, endPoint x: 417, endPoint y: 231, distance: 4.5
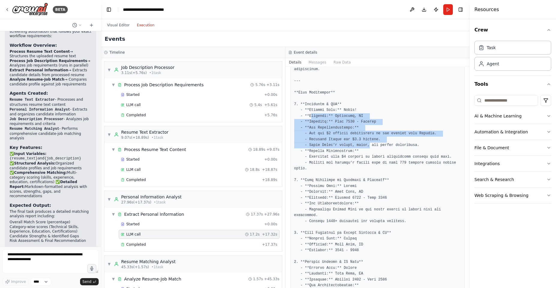
click at [370, 148] on pre at bounding box center [377, 283] width 167 height 678
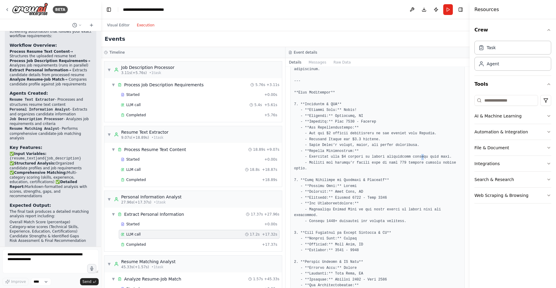
drag, startPoint x: 422, startPoint y: 155, endPoint x: 416, endPoint y: 158, distance: 6.6
click at [421, 157] on pre at bounding box center [377, 283] width 167 height 678
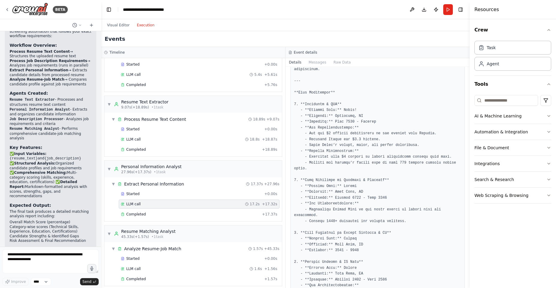
scroll to position [0, 0]
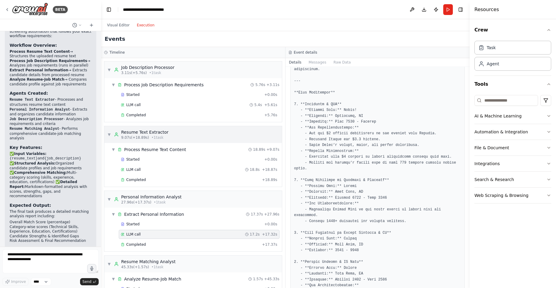
drag, startPoint x: 259, startPoint y: 125, endPoint x: 258, endPoint y: 131, distance: 6.4
click at [259, 125] on div "▼ Job Description Processor 3.11s (+5.76s) • 1 task ▼ Process Job Description R…" at bounding box center [193, 173] width 184 height 230
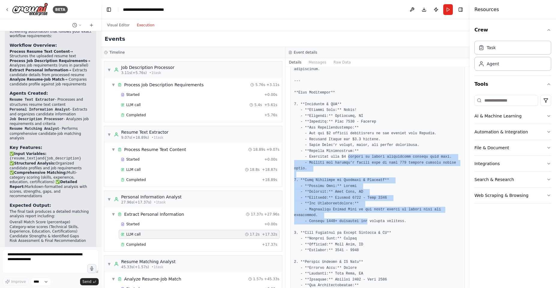
drag, startPoint x: 347, startPoint y: 159, endPoint x: 367, endPoint y: 223, distance: 67.3
click at [367, 223] on pre at bounding box center [377, 283] width 167 height 678
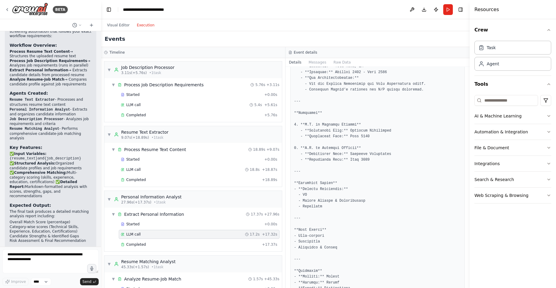
scroll to position [378, 0]
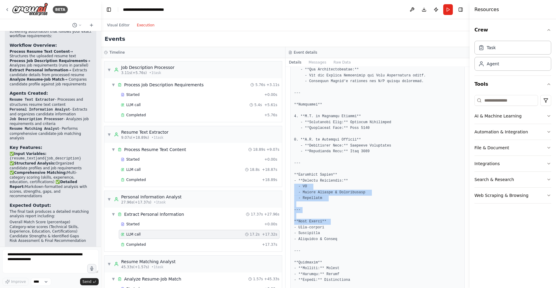
drag, startPoint x: 356, startPoint y: 216, endPoint x: 339, endPoint y: 196, distance: 26.8
click at [364, 214] on pre at bounding box center [377, 67] width 167 height 678
click at [324, 188] on pre at bounding box center [377, 67] width 167 height 678
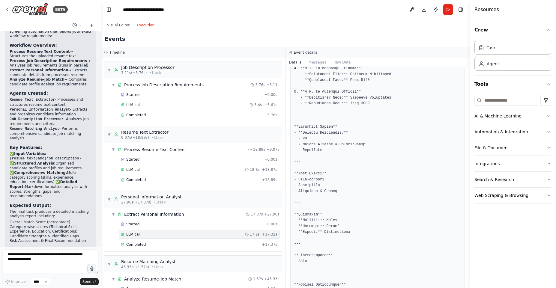
scroll to position [486, 0]
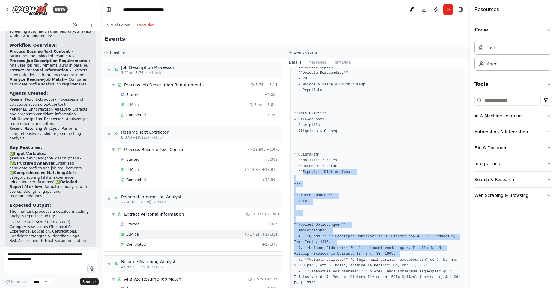
drag, startPoint x: 341, startPoint y: 214, endPoint x: 394, endPoint y: 246, distance: 62.3
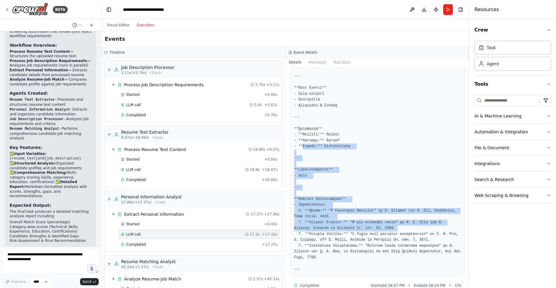
scroll to position [522, 0]
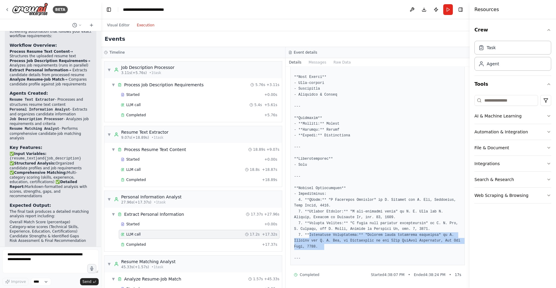
drag, startPoint x: 316, startPoint y: 235, endPoint x: 346, endPoint y: 247, distance: 32.0
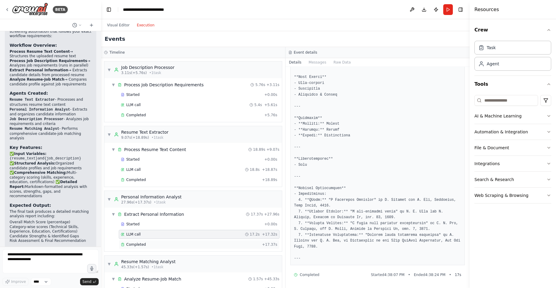
click at [137, 241] on div "Completed + 17.37s" at bounding box center [199, 244] width 161 height 9
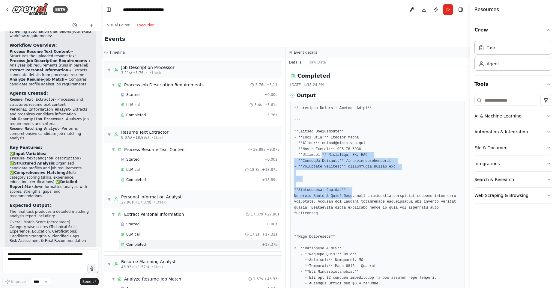
drag, startPoint x: 350, startPoint y: 191, endPoint x: 352, endPoint y: 195, distance: 4.6
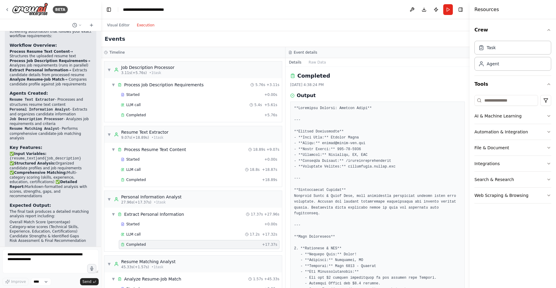
scroll to position [108, 0]
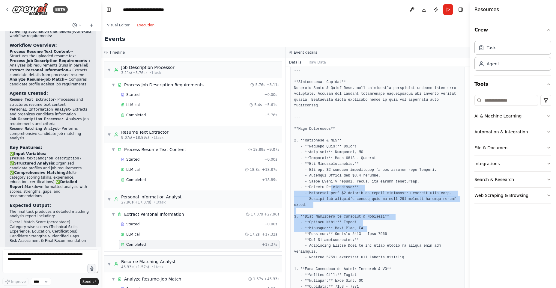
drag, startPoint x: 362, startPoint y: 227, endPoint x: 367, endPoint y: 231, distance: 5.8
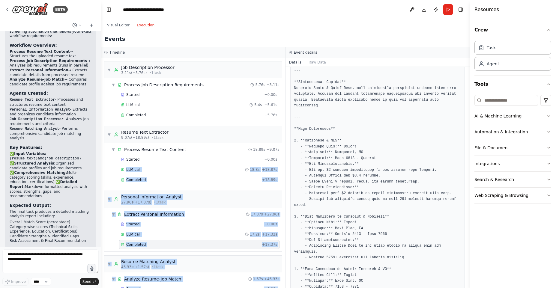
scroll to position [44, 0]
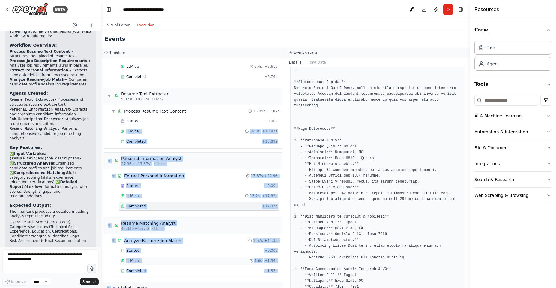
drag, startPoint x: 140, startPoint y: 283, endPoint x: 142, endPoint y: 288, distance: 5.1
click at [142, 288] on div "▼ Job Description Processor 3.11s (+5.76s) • 1 task ▼ Process Job Description R…" at bounding box center [193, 173] width 184 height 230
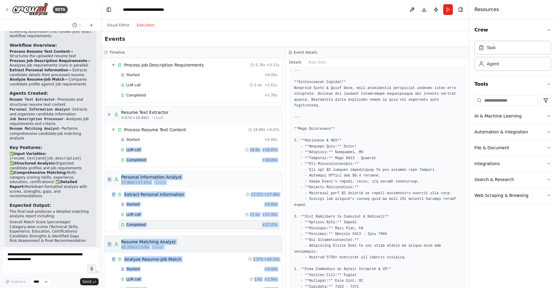
scroll to position [0, 0]
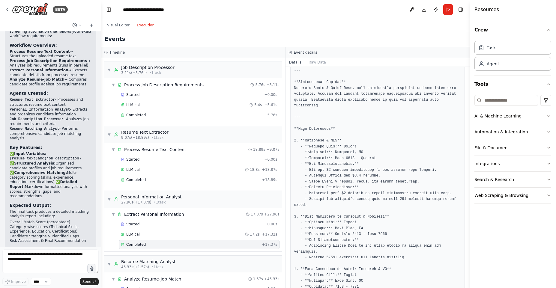
click at [526, 150] on button "File & Document" at bounding box center [512, 148] width 77 height 16
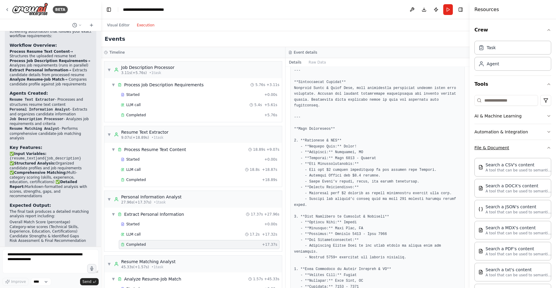
click at [526, 150] on button "File & Document" at bounding box center [512, 148] width 77 height 16
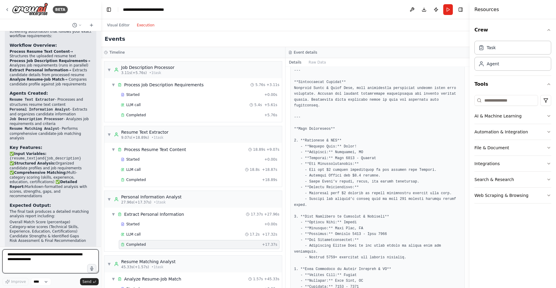
click at [43, 260] on textarea at bounding box center [50, 261] width 96 height 24
type textarea "**********"
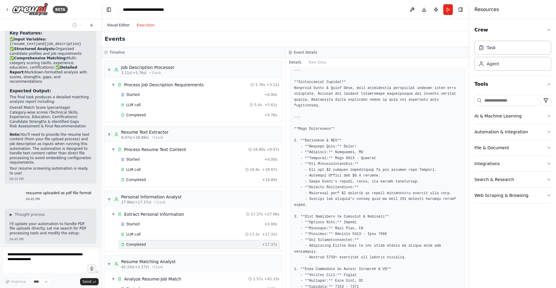
scroll to position [1100, 0]
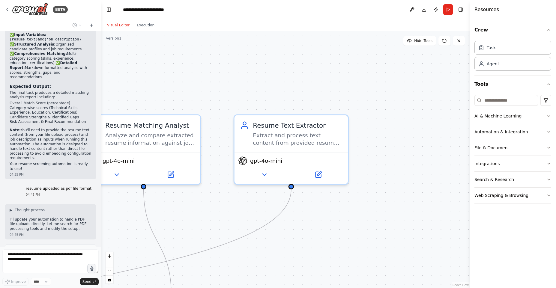
click at [115, 27] on button "Visual Editor" at bounding box center [118, 25] width 30 height 7
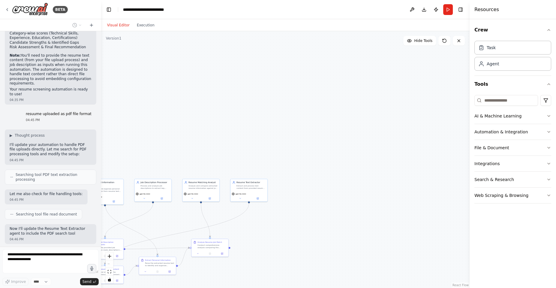
scroll to position [1180, 0]
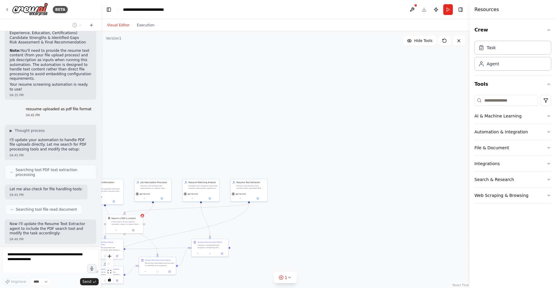
click at [166, 157] on div ".deletable-edge-delete-btn { width: 20px; height: 20px; border: 0px solid #ffff…" at bounding box center [285, 159] width 368 height 257
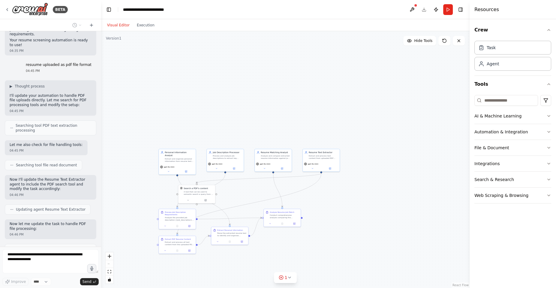
drag, startPoint x: 166, startPoint y: 157, endPoint x: 239, endPoint y: 118, distance: 83.0
click at [239, 118] on div ".deletable-edge-delete-btn { width: 20px; height: 20px; border: 0px solid #ffff…" at bounding box center [285, 159] width 368 height 257
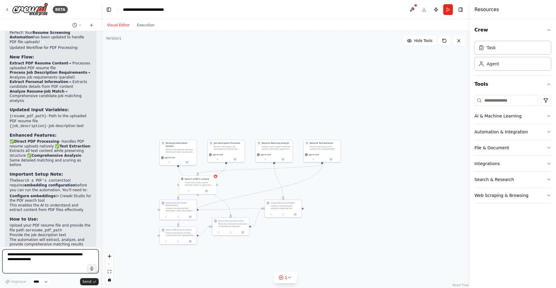
scroll to position [1622, 0]
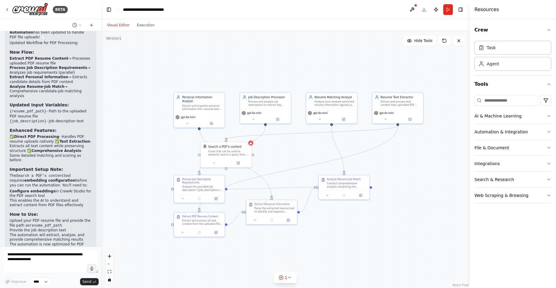
drag, startPoint x: 232, startPoint y: 181, endPoint x: 276, endPoint y: 150, distance: 54.2
click at [276, 150] on div ".deletable-edge-delete-btn { width: 20px; height: 20px; border: 0px solid #ffff…" at bounding box center [285, 159] width 368 height 257
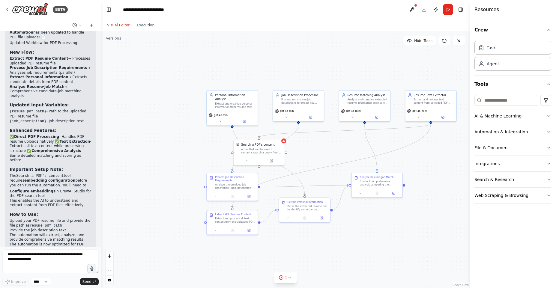
drag, startPoint x: 276, startPoint y: 150, endPoint x: 309, endPoint y: 148, distance: 33.0
click at [309, 148] on div ".deletable-edge-delete-btn { width: 20px; height: 20px; border: 0px solid #ffff…" at bounding box center [285, 159] width 368 height 257
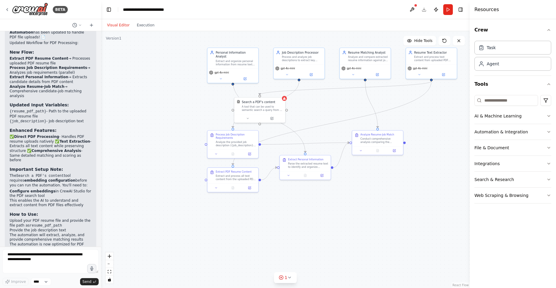
drag, startPoint x: 309, startPoint y: 148, endPoint x: 310, endPoint y: 106, distance: 42.6
click at [310, 106] on div ".deletable-edge-delete-btn { width: 20px; height: 20px; border: 0px solid #ffff…" at bounding box center [285, 159] width 368 height 257
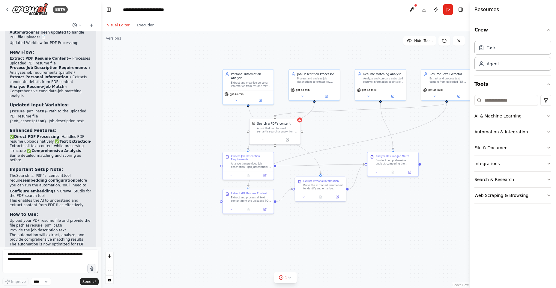
drag, startPoint x: 310, startPoint y: 106, endPoint x: 322, endPoint y: 127, distance: 24.5
click at [325, 127] on div ".deletable-edge-delete-btn { width: 20px; height: 20px; border: 0px solid #ffff…" at bounding box center [285, 159] width 368 height 257
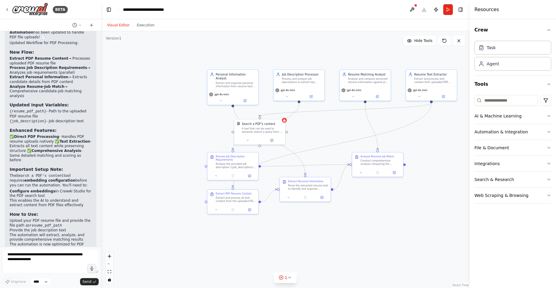
drag, startPoint x: 322, startPoint y: 127, endPoint x: 307, endPoint y: 127, distance: 15.0
click at [307, 127] on div ".deletable-edge-delete-btn { width: 20px; height: 20px; border: 0px solid #ffff…" at bounding box center [285, 159] width 368 height 257
click at [302, 135] on div ".deletable-edge-delete-btn { width: 20px; height: 20px; border: 0px solid #ffff…" at bounding box center [285, 159] width 368 height 257
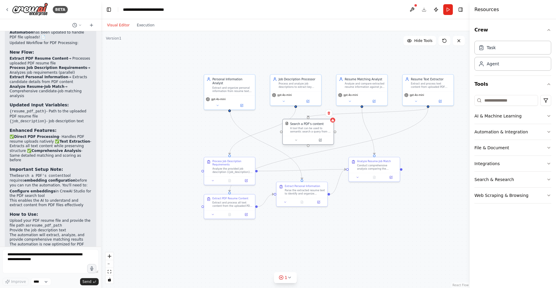
drag, startPoint x: 266, startPoint y: 133, endPoint x: 319, endPoint y: 130, distance: 53.2
click at [319, 130] on div "A tool that can be used to semantic search a query from a PDF's content." at bounding box center [310, 130] width 41 height 7
drag, startPoint x: 310, startPoint y: 127, endPoint x: 435, endPoint y: 145, distance: 126.4
click at [435, 145] on div "A tool that can be used to semantic search a query from a PDF's content." at bounding box center [434, 146] width 41 height 7
drag, startPoint x: 432, startPoint y: 142, endPoint x: 436, endPoint y: 146, distance: 5.8
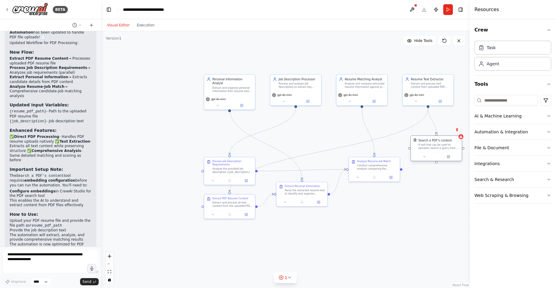
click at [436, 146] on div "Search a PDF's content A tool that can be used to semantic search a query from …" at bounding box center [438, 144] width 41 height 12
click at [397, 10] on header "**********" at bounding box center [285, 9] width 368 height 19
click at [413, 10] on button at bounding box center [412, 9] width 10 height 11
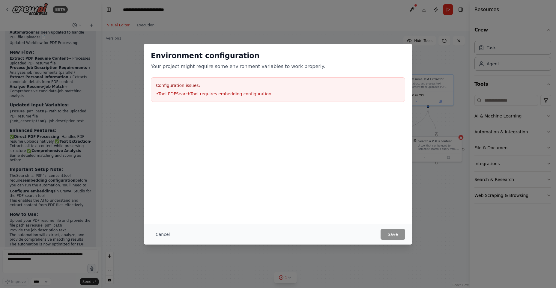
click at [234, 97] on div "Configuration issues: • Tool PDFSearchTool requires embedding configuration" at bounding box center [278, 89] width 254 height 25
click at [409, 29] on div "Environment configuration Your project might require some environment variables…" at bounding box center [278, 144] width 556 height 288
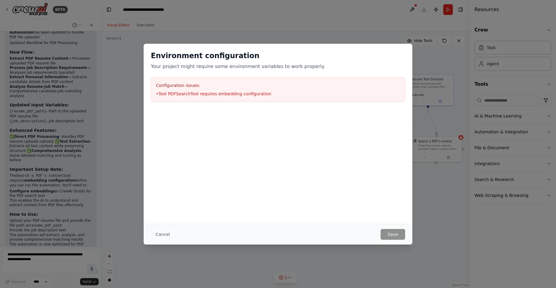
click at [231, 89] on div "Configuration issues: • Tool PDFSearchTool requires embedding configuration" at bounding box center [278, 89] width 254 height 25
click at [160, 232] on button "Cancel" at bounding box center [163, 234] width 24 height 11
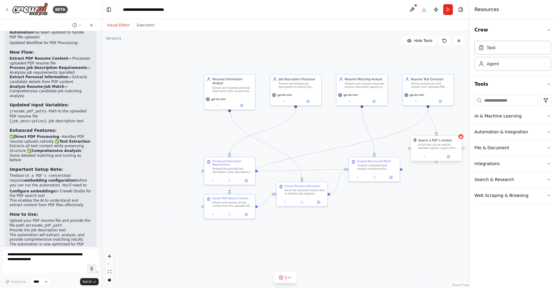
click at [431, 148] on div "A tool that can be used to semantic search a query from a PDF's content." at bounding box center [438, 146] width 41 height 7
click at [440, 142] on div "Search a PDF's content" at bounding box center [435, 140] width 34 height 4
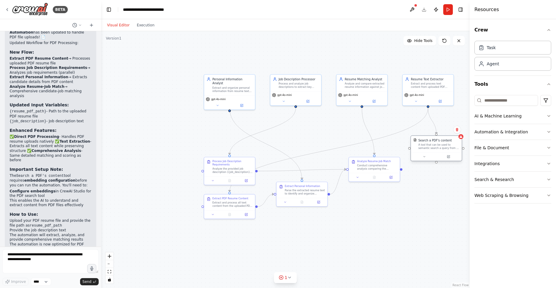
click at [440, 142] on div "Search a PDF's content" at bounding box center [435, 140] width 34 height 4
click at [423, 154] on button at bounding box center [424, 156] width 23 height 5
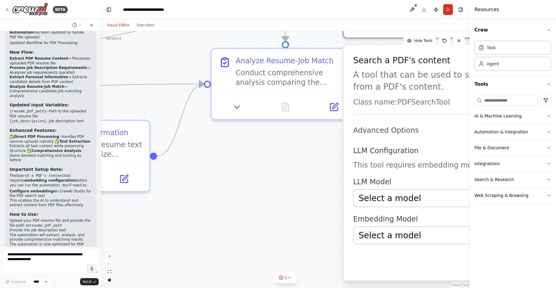
drag, startPoint x: 422, startPoint y: 178, endPoint x: 371, endPoint y: 151, distance: 57.5
click at [371, 151] on label "LLM Configuration" at bounding box center [462, 151] width 218 height 10
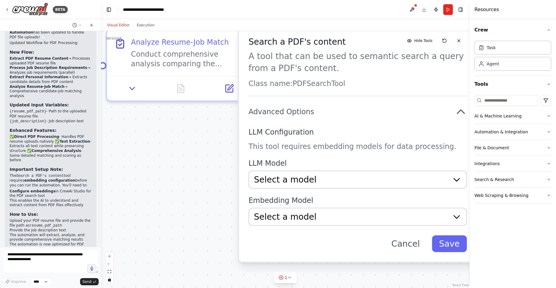
drag, startPoint x: 312, startPoint y: 172, endPoint x: 207, endPoint y: 154, distance: 106.3
click at [207, 154] on div ".deletable-edge-delete-btn { width: 20px; height: 20px; border: 0px solid #ffff…" at bounding box center [285, 159] width 368 height 257
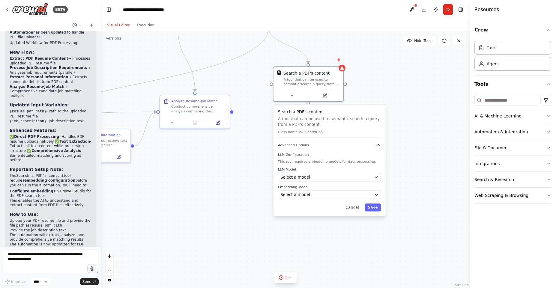
drag, startPoint x: 256, startPoint y: 100, endPoint x: 308, endPoint y: 113, distance: 53.8
click at [308, 113] on h3 "Search a PDF's content" at bounding box center [329, 112] width 103 height 6
click at [307, 177] on div "Select a model" at bounding box center [325, 178] width 91 height 6
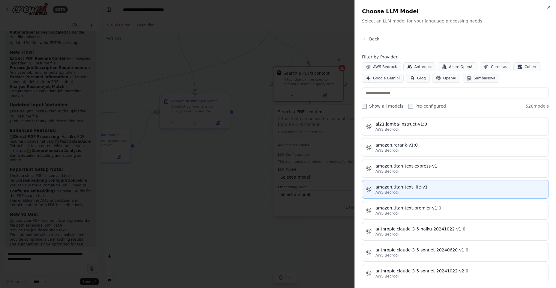
scroll to position [0, 0]
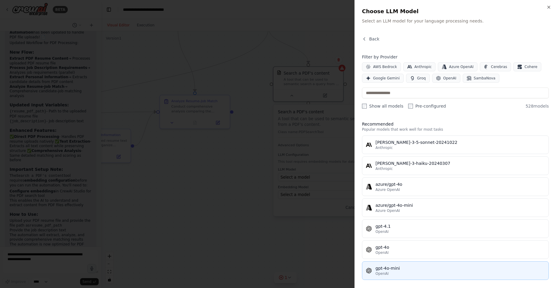
click at [409, 272] on div "OpenAI" at bounding box center [459, 273] width 169 height 5
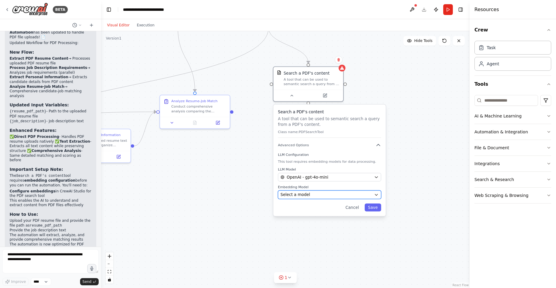
click at [322, 193] on div "Select a model" at bounding box center [325, 195] width 91 height 6
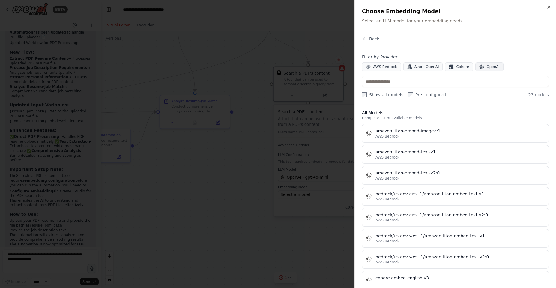
click at [480, 66] on button "OpenAI" at bounding box center [489, 66] width 28 height 9
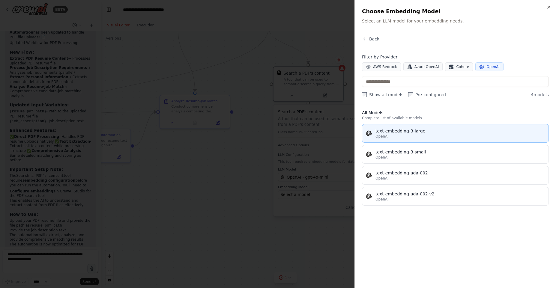
click at [408, 135] on div "OpenAI" at bounding box center [459, 136] width 169 height 5
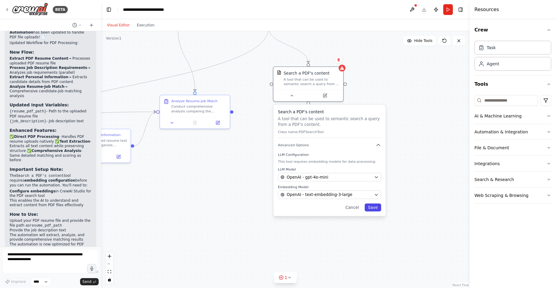
click at [371, 206] on button "Save" at bounding box center [373, 208] width 16 height 8
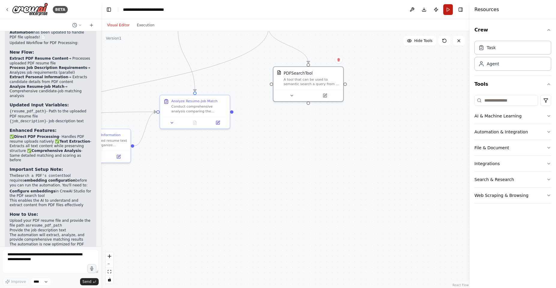
click at [445, 8] on button "Run" at bounding box center [448, 9] width 10 height 11
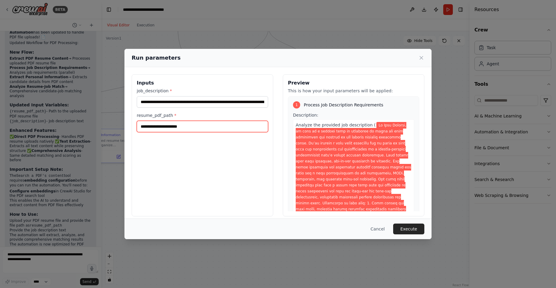
click at [214, 131] on input "resume_pdf_path *" at bounding box center [202, 126] width 131 height 11
click at [378, 230] on button "Cancel" at bounding box center [378, 229] width 24 height 11
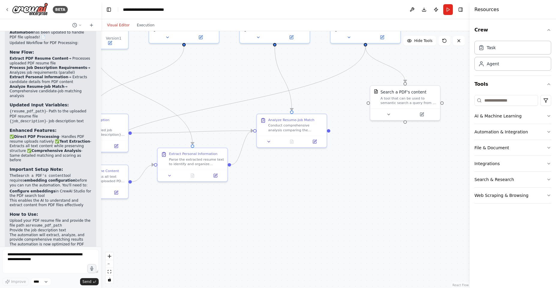
drag, startPoint x: 249, startPoint y: 166, endPoint x: 362, endPoint y: 182, distance: 113.9
click at [362, 182] on div ".deletable-edge-delete-btn { width: 20px; height: 20px; border: 0px solid #ffff…" at bounding box center [285, 159] width 368 height 257
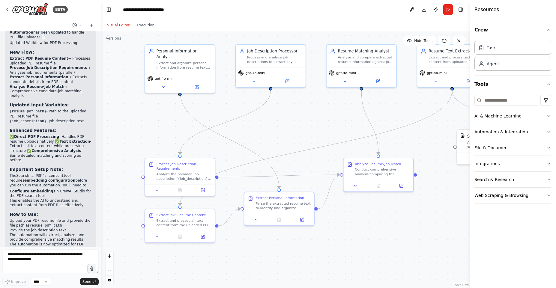
drag, startPoint x: 216, startPoint y: 83, endPoint x: 285, endPoint y: 130, distance: 83.2
click at [285, 130] on div ".deletable-edge-delete-btn { width: 20px; height: 20px; border: 0px solid #ffff…" at bounding box center [285, 159] width 368 height 257
click at [47, 259] on textarea at bounding box center [50, 261] width 96 height 24
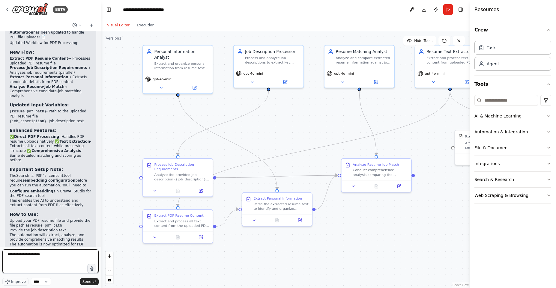
type textarea "**********"
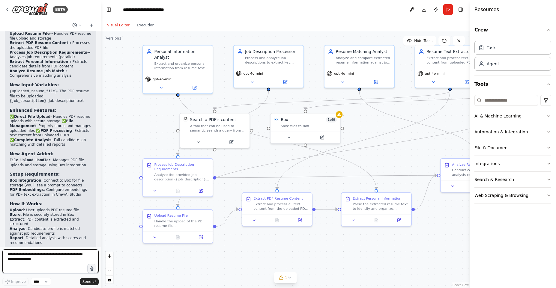
scroll to position [2145, 0]
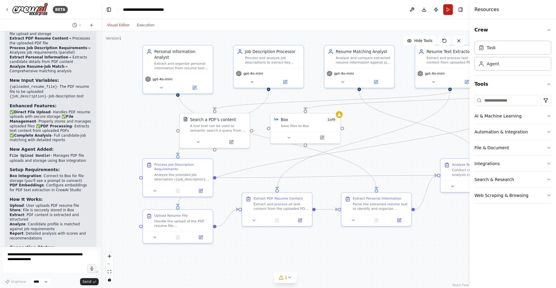
click at [447, 8] on button "Run" at bounding box center [448, 9] width 10 height 11
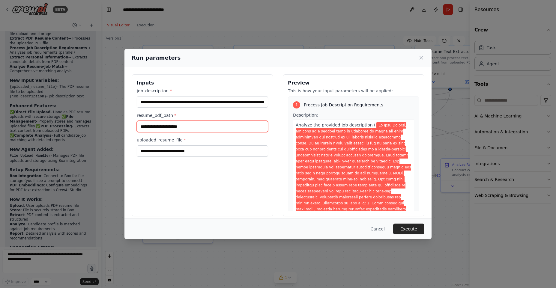
click at [170, 125] on input "resume_pdf_path *" at bounding box center [202, 126] width 131 height 11
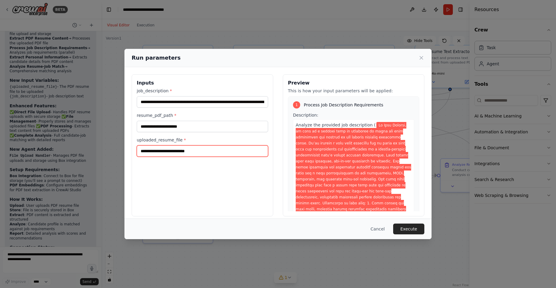
click at [202, 151] on input "uploaded_resume_file *" at bounding box center [202, 150] width 131 height 11
click at [385, 231] on button "Cancel" at bounding box center [378, 229] width 24 height 11
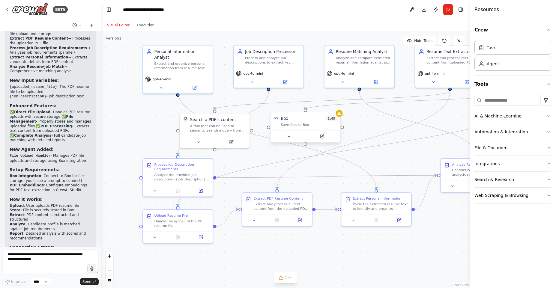
click at [299, 125] on div "Save files to Box" at bounding box center [309, 125] width 56 height 4
click at [288, 137] on icon at bounding box center [289, 136] width 4 height 4
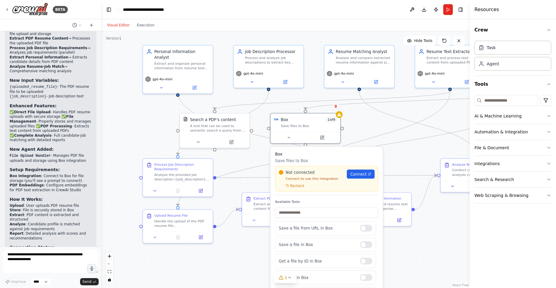
click at [352, 119] on div ".deletable-edge-delete-btn { width: 20px; height: 20px; border: 0px solid #ffff…" at bounding box center [285, 159] width 368 height 257
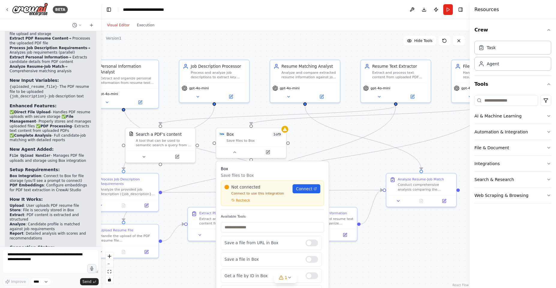
drag, startPoint x: 368, startPoint y: 121, endPoint x: 314, endPoint y: 135, distance: 56.2
click at [314, 135] on div ".deletable-edge-delete-btn { width: 20px; height: 20px; border: 0px solid #ffff…" at bounding box center [285, 159] width 368 height 257
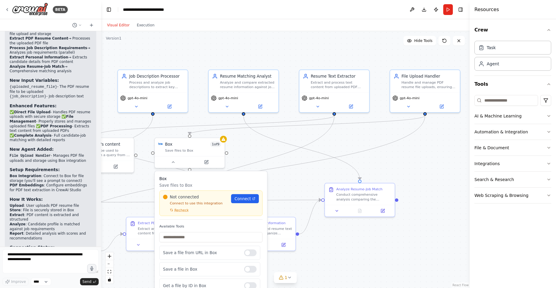
drag, startPoint x: 310, startPoint y: 134, endPoint x: 249, endPoint y: 144, distance: 62.3
click at [249, 144] on div ".deletable-edge-delete-btn { width: 20px; height: 20px; border: 0px solid #ffff…" at bounding box center [285, 159] width 368 height 257
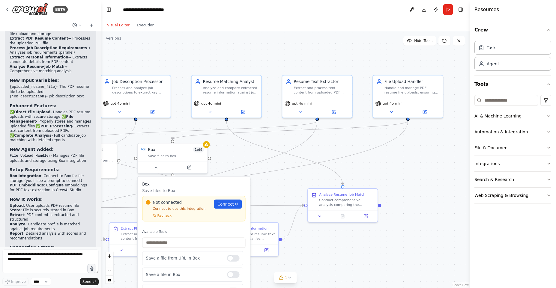
drag, startPoint x: 365, startPoint y: 134, endPoint x: 348, endPoint y: 140, distance: 17.9
click at [348, 140] on div ".deletable-edge-delete-btn { width: 20px; height: 20px; border: 0px solid #ffff…" at bounding box center [285, 159] width 368 height 257
click at [392, 110] on icon at bounding box center [391, 111] width 4 height 4
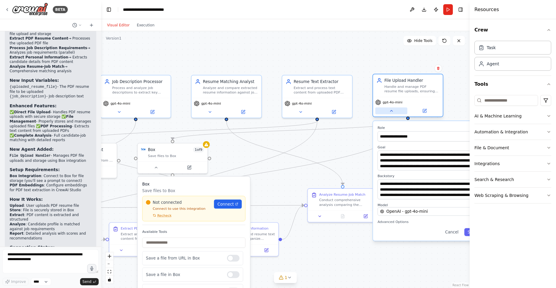
click at [392, 110] on icon at bounding box center [391, 111] width 4 height 4
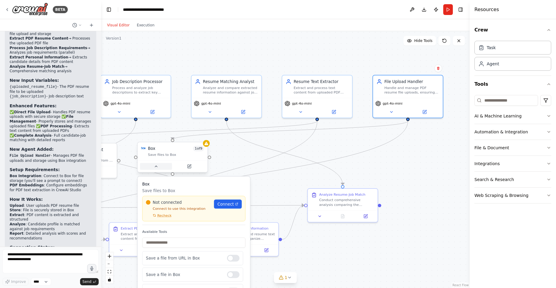
click at [154, 164] on button at bounding box center [156, 166] width 32 height 7
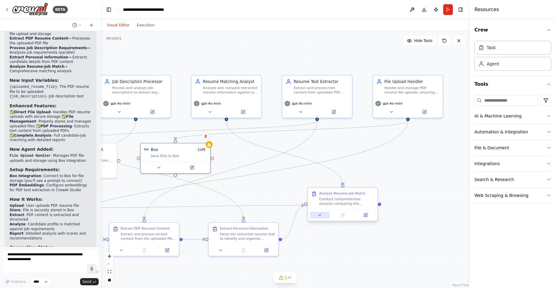
click at [318, 215] on icon at bounding box center [320, 215] width 4 height 4
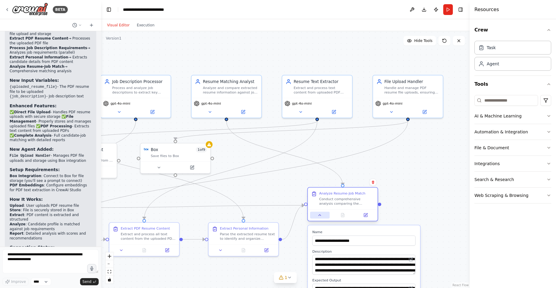
click at [318, 215] on icon at bounding box center [320, 215] width 4 height 4
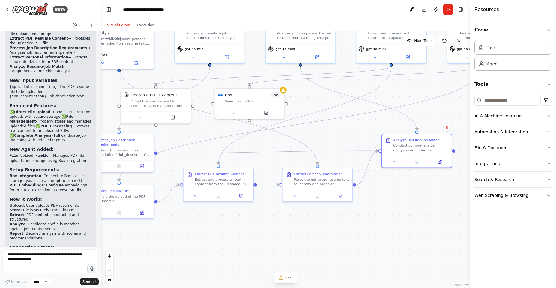
drag, startPoint x: 264, startPoint y: 198, endPoint x: 338, endPoint y: 143, distance: 92.0
click at [338, 143] on div ".deletable-edge-delete-btn { width: 20px; height: 20px; border: 0px solid #ffff…" at bounding box center [285, 159] width 368 height 257
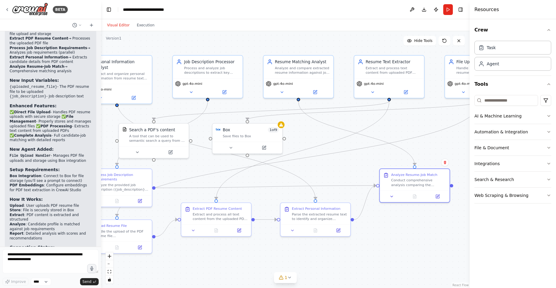
drag, startPoint x: 330, startPoint y: 124, endPoint x: 328, endPoint y: 158, distance: 34.8
click at [328, 158] on div ".deletable-edge-delete-btn { width: 20px; height: 20px; border: 0px solid #ffff…" at bounding box center [285, 159] width 368 height 257
click at [333, 160] on div ".deletable-edge-delete-btn { width: 20px; height: 20px; border: 0px solid #ffff…" at bounding box center [285, 159] width 368 height 257
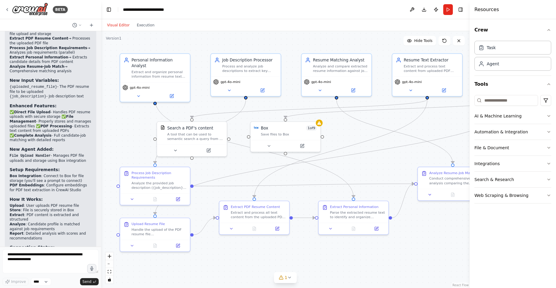
drag, startPoint x: 333, startPoint y: 160, endPoint x: 372, endPoint y: 156, distance: 39.4
click at [371, 158] on div ".deletable-edge-delete-btn { width: 20px; height: 20px; border: 0px solid #ffff…" at bounding box center [285, 159] width 368 height 257
click at [136, 84] on div "gpt-4o-mini" at bounding box center [155, 90] width 70 height 19
click at [136, 85] on div "gpt-4o-mini" at bounding box center [155, 90] width 70 height 19
click at [137, 85] on div "gpt-4o-mini" at bounding box center [155, 90] width 70 height 19
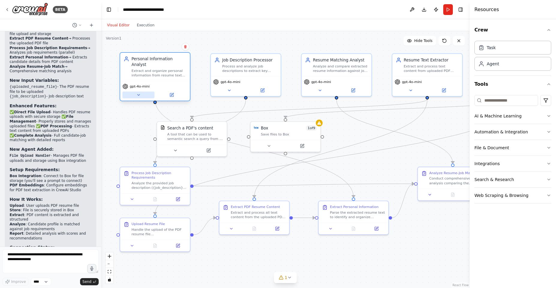
click at [137, 93] on icon at bounding box center [138, 95] width 4 height 4
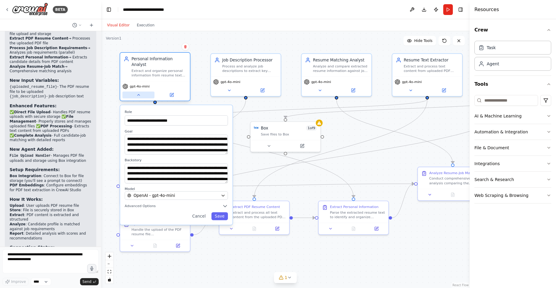
click at [137, 93] on icon at bounding box center [138, 95] width 4 height 4
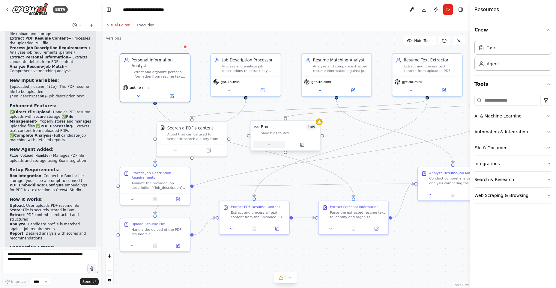
click at [260, 146] on button at bounding box center [269, 145] width 32 height 7
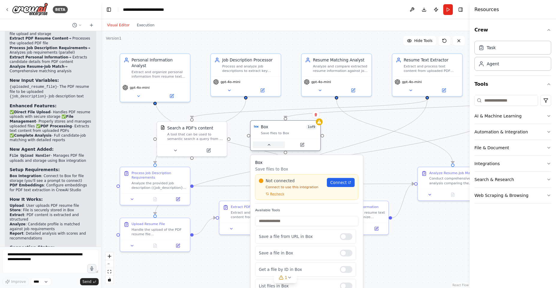
click at [260, 146] on button at bounding box center [269, 145] width 32 height 7
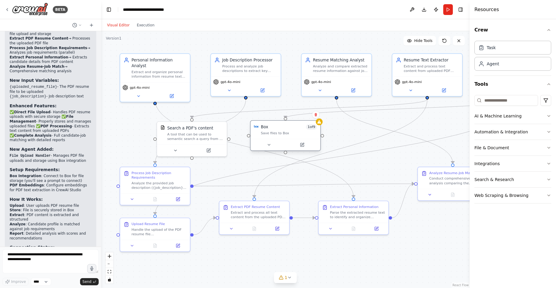
click at [271, 135] on div "Save files to Box" at bounding box center [289, 133] width 56 height 4
click at [229, 90] on icon at bounding box center [229, 89] width 2 height 1
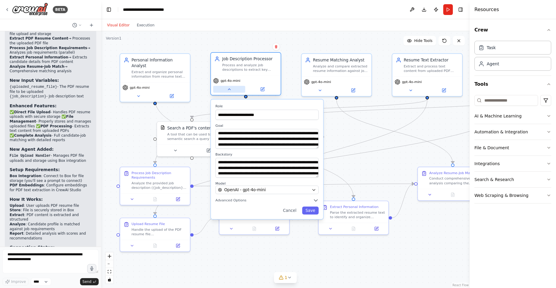
click at [229, 90] on icon at bounding box center [229, 89] width 2 height 1
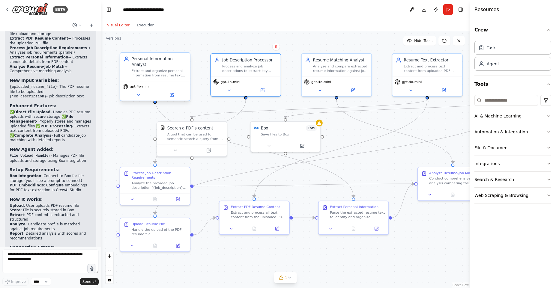
click at [158, 70] on div "Extract and organize personal information from resume text including contact de…" at bounding box center [159, 73] width 55 height 9
click at [175, 92] on button at bounding box center [172, 94] width 32 height 7
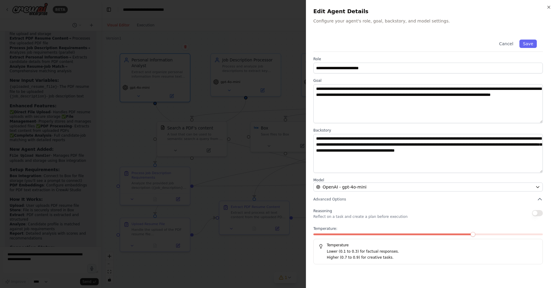
click at [547, 4] on div "**********" at bounding box center [431, 144] width 250 height 288
click at [549, 7] on icon "button" at bounding box center [548, 7] width 2 height 2
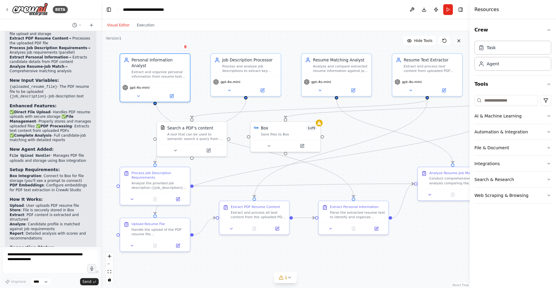
click at [460, 41] on icon at bounding box center [459, 41] width 2 height 2
click at [459, 39] on icon at bounding box center [458, 40] width 5 height 5
click at [458, 41] on icon at bounding box center [458, 40] width 5 height 5
click at [446, 7] on button "Run" at bounding box center [448, 9] width 10 height 11
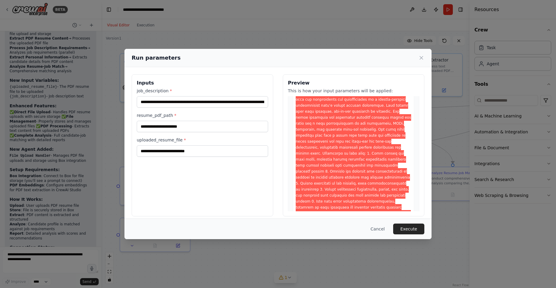
scroll to position [0, 0]
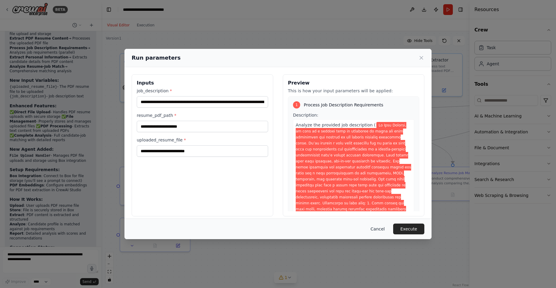
click at [377, 226] on button "Cancel" at bounding box center [378, 229] width 24 height 11
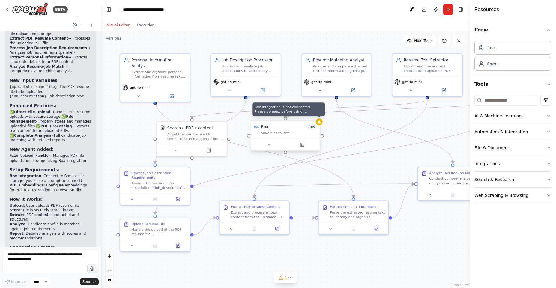
click at [320, 119] on div at bounding box center [319, 121] width 7 height 7
click at [318, 121] on icon at bounding box center [319, 122] width 4 height 4
click at [284, 135] on div "Save files to Box" at bounding box center [289, 133] width 56 height 4
click at [278, 134] on div "Save files to Box" at bounding box center [289, 133] width 56 height 4
click at [261, 128] on div "Box" at bounding box center [264, 127] width 7 height 6
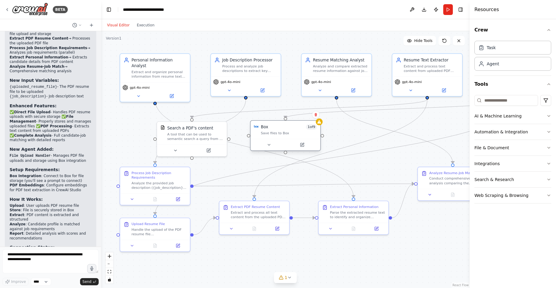
click at [263, 126] on div "Box" at bounding box center [264, 127] width 7 height 6
click at [267, 129] on div "Box" at bounding box center [264, 127] width 7 height 6
click at [270, 143] on icon at bounding box center [269, 145] width 4 height 4
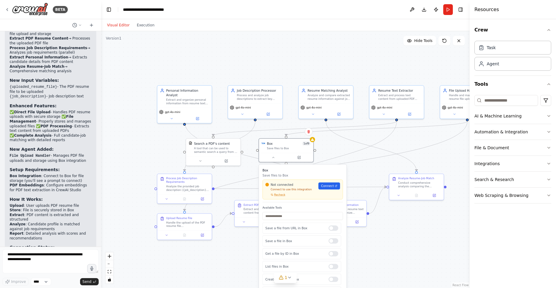
click at [291, 187] on div "Not connected Connect to use this integration Recheck" at bounding box center [290, 190] width 50 height 14
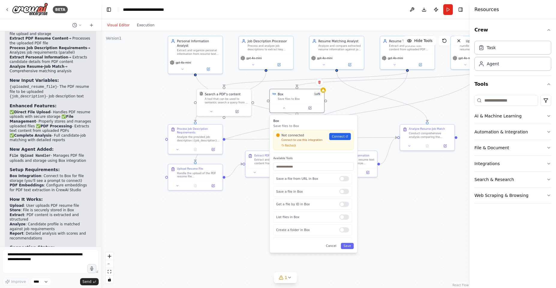
drag, startPoint x: 320, startPoint y: 70, endPoint x: 330, endPoint y: 22, distance: 49.9
click at [330, 22] on div "Visual Editor Execution Version 1 Hide Tools .deletable-edge-delete-btn { width…" at bounding box center [285, 153] width 368 height 269
drag, startPoint x: 331, startPoint y: 247, endPoint x: 326, endPoint y: 249, distance: 5.5
click at [331, 247] on button "Cancel" at bounding box center [331, 246] width 16 height 6
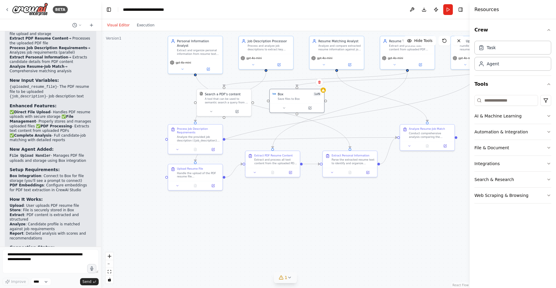
click at [290, 276] on icon at bounding box center [289, 277] width 5 height 5
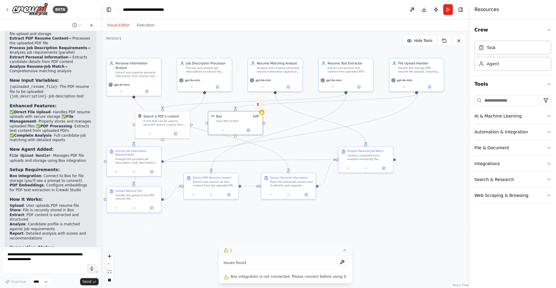
drag, startPoint x: 426, startPoint y: 83, endPoint x: 365, endPoint y: 105, distance: 65.3
click at [365, 105] on div ".deletable-edge-delete-btn { width: 20px; height: 20px; border: 0px solid #ffff…" at bounding box center [285, 159] width 368 height 257
click at [405, 86] on button at bounding box center [403, 85] width 25 height 5
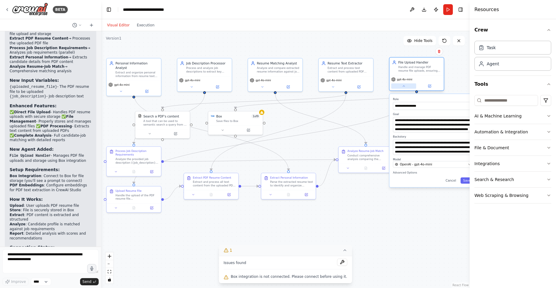
click at [405, 86] on button at bounding box center [403, 85] width 25 height 5
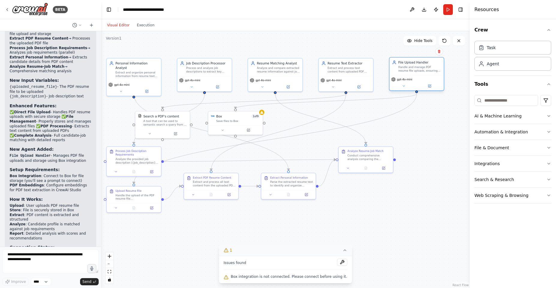
click at [415, 66] on div "Handle and manage PDF resume file uploads, ensuring files are properly stored a…" at bounding box center [419, 69] width 43 height 7
click at [428, 83] on div "gpt-4o-mini" at bounding box center [416, 82] width 54 height 15
click at [429, 85] on icon at bounding box center [429, 86] width 3 height 3
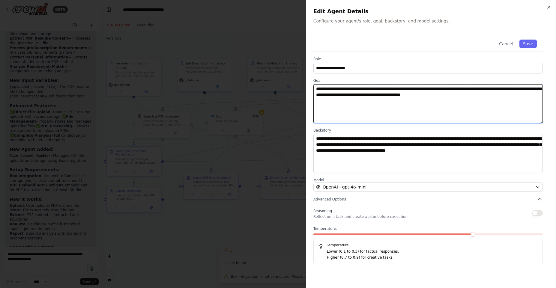
drag, startPoint x: 394, startPoint y: 95, endPoint x: 353, endPoint y: 97, distance: 41.4
click at [353, 97] on textarea "**********" at bounding box center [427, 103] width 229 height 39
type textarea "**********"
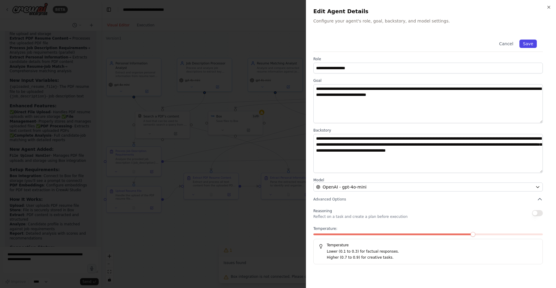
click at [527, 43] on button "Save" at bounding box center [527, 44] width 17 height 8
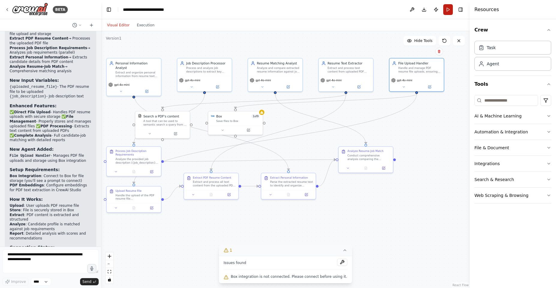
click at [447, 10] on button "Run" at bounding box center [448, 9] width 10 height 11
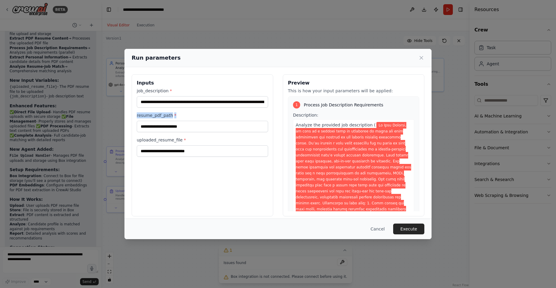
drag, startPoint x: 134, startPoint y: 112, endPoint x: 176, endPoint y: 115, distance: 42.3
click at [176, 115] on div "Inputs job_description * resume_pdf_path * uploaded_resume_file *" at bounding box center [203, 145] width 142 height 142
click at [176, 115] on label "resume_pdf_path *" at bounding box center [202, 115] width 131 height 6
click at [176, 121] on input "resume_pdf_path *" at bounding box center [202, 126] width 131 height 11
click at [383, 230] on button "Cancel" at bounding box center [378, 229] width 24 height 11
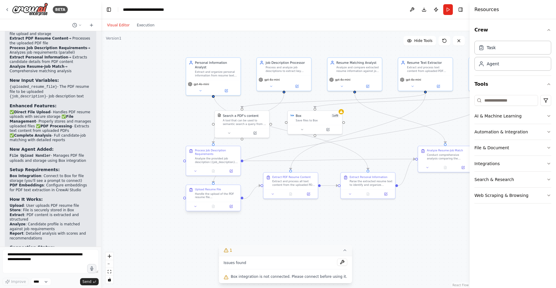
drag, startPoint x: 161, startPoint y: 222, endPoint x: 209, endPoint y: 208, distance: 50.4
click at [240, 221] on div ".deletable-edge-delete-btn { width: 20px; height: 20px; border: 0px solid #ffff…" at bounding box center [285, 159] width 368 height 257
click at [207, 153] on div "Process Job Description Requirements" at bounding box center [215, 151] width 43 height 7
click at [226, 171] on button at bounding box center [230, 170] width 15 height 5
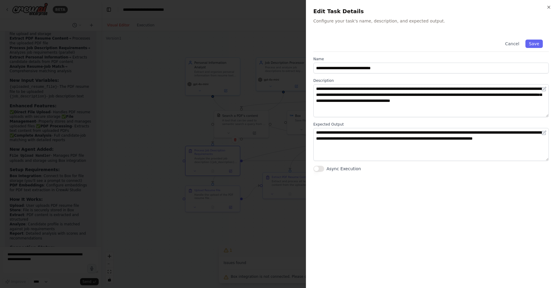
click at [281, 122] on div at bounding box center [278, 144] width 556 height 288
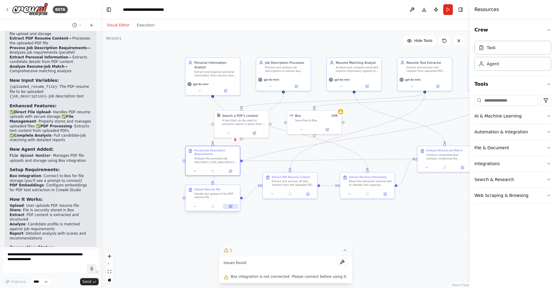
click at [227, 206] on button at bounding box center [230, 206] width 15 height 5
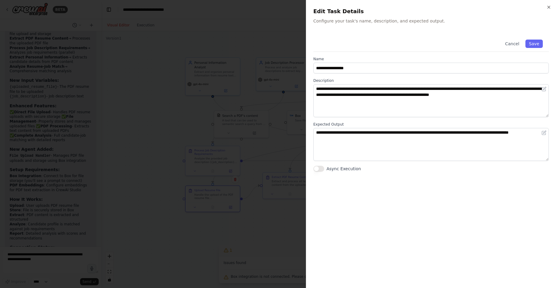
click at [278, 161] on div at bounding box center [278, 144] width 556 height 288
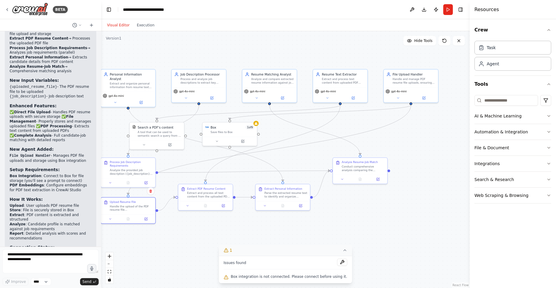
drag, startPoint x: 435, startPoint y: 108, endPoint x: 359, endPoint y: 114, distance: 76.1
click at [359, 114] on div ".deletable-edge-delete-btn { width: 20px; height: 20px; border: 0px solid #ffff…" at bounding box center [285, 159] width 368 height 257
click at [352, 97] on icon at bounding box center [352, 97] width 3 height 3
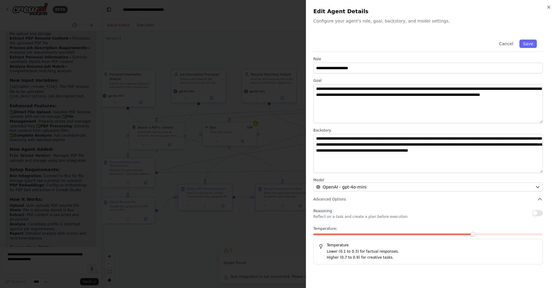
click at [266, 106] on div at bounding box center [278, 144] width 556 height 288
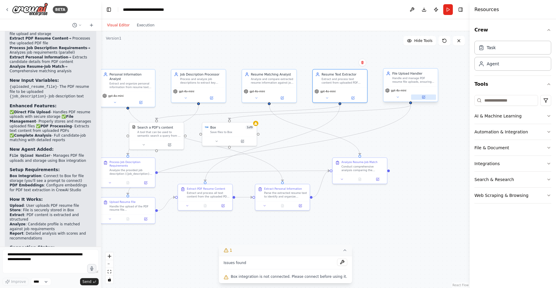
click at [424, 96] on icon at bounding box center [424, 97] width 2 height 2
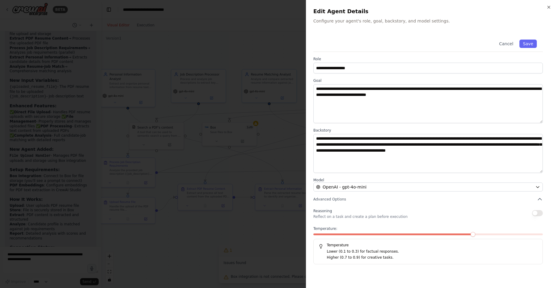
click at [247, 112] on div at bounding box center [278, 144] width 556 height 288
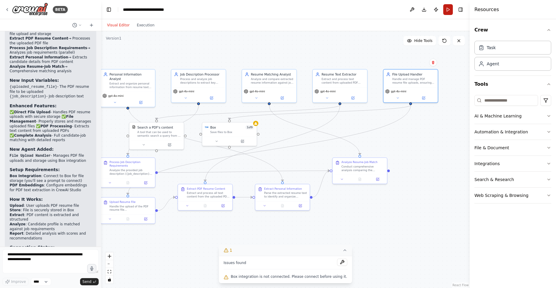
click at [449, 10] on button "Run" at bounding box center [448, 9] width 10 height 11
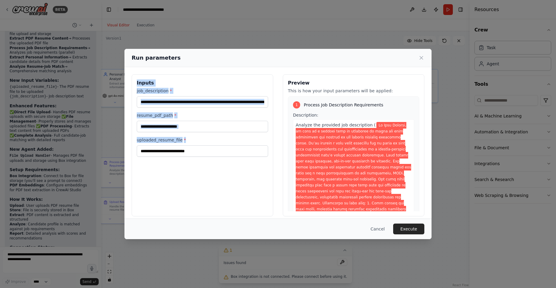
drag, startPoint x: 133, startPoint y: 85, endPoint x: 201, endPoint y: 138, distance: 85.9
click at [201, 138] on div "Inputs job_description * resume_pdf_path * uploaded_resume_file *" at bounding box center [203, 145] width 142 height 142
click at [201, 138] on label "uploaded_resume_file *" at bounding box center [202, 140] width 131 height 6
click at [201, 145] on input "uploaded_resume_file *" at bounding box center [202, 150] width 131 height 11
drag, startPoint x: 203, startPoint y: 138, endPoint x: 134, endPoint y: 112, distance: 73.6
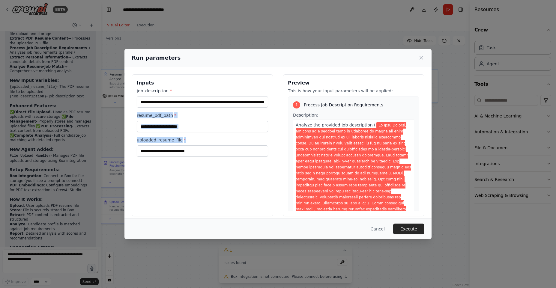
click at [134, 112] on div "Inputs job_description * resume_pdf_path * uploaded_resume_file *" at bounding box center [203, 145] width 142 height 142
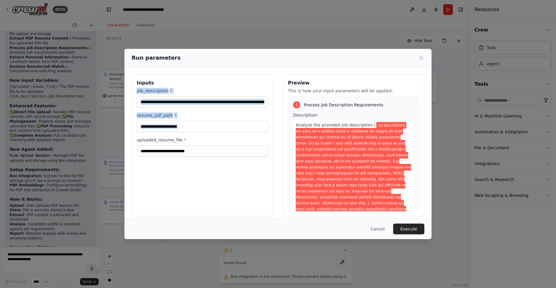
drag, startPoint x: 134, startPoint y: 89, endPoint x: 195, endPoint y: 148, distance: 85.0
click at [195, 152] on div "Inputs job_description * resume_pdf_path * uploaded_resume_file *" at bounding box center [203, 145] width 142 height 142
copy div "job_description * resume_pdf_path *"
drag, startPoint x: 381, startPoint y: 227, endPoint x: 343, endPoint y: 221, distance: 38.5
click at [378, 227] on button "Cancel" at bounding box center [378, 229] width 24 height 11
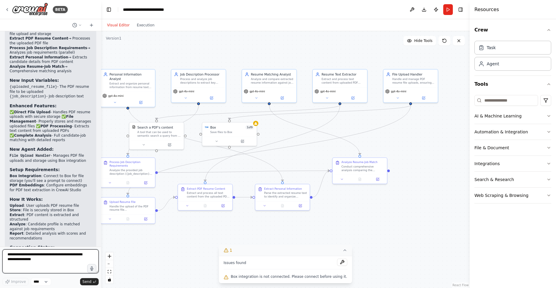
click at [40, 258] on textarea at bounding box center [50, 261] width 96 height 24
paste textarea "**********"
drag, startPoint x: 52, startPoint y: 263, endPoint x: 3, endPoint y: 259, distance: 49.0
click at [3, 259] on textarea at bounding box center [50, 261] width 96 height 24
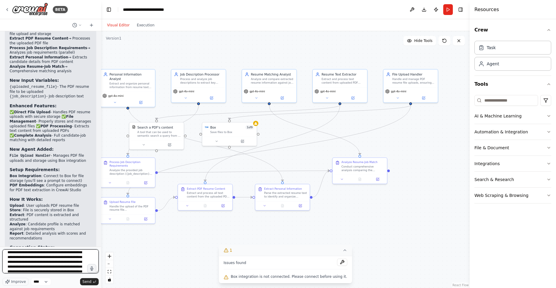
scroll to position [0, 0]
drag, startPoint x: 54, startPoint y: 257, endPoint x: -8, endPoint y: 260, distance: 62.2
click at [57, 263] on textarea "**********" at bounding box center [50, 261] width 96 height 24
click at [54, 256] on textarea at bounding box center [50, 261] width 96 height 24
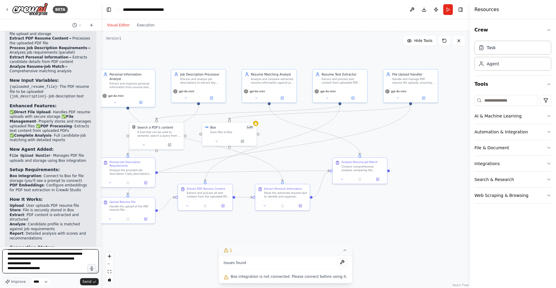
click at [54, 256] on textarea at bounding box center [50, 261] width 96 height 24
drag, startPoint x: 53, startPoint y: 253, endPoint x: -5, endPoint y: 257, distance: 58.0
click at [0, 257] on html "BETA create resume screening automation with the flow: upload resume, get job d…" at bounding box center [278, 144] width 556 height 288
click at [26, 262] on textarea "**********" at bounding box center [50, 261] width 96 height 24
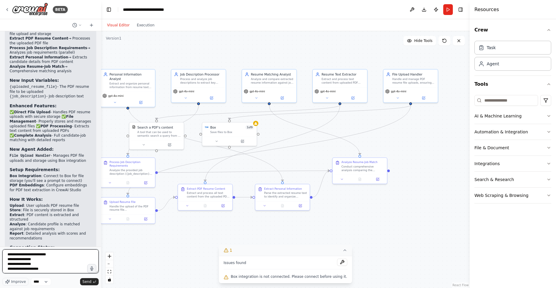
drag, startPoint x: 49, startPoint y: 258, endPoint x: 3, endPoint y: 261, distance: 46.9
click at [3, 261] on textarea "**********" at bounding box center [50, 261] width 96 height 24
click at [30, 270] on textarea "**********" at bounding box center [50, 261] width 96 height 24
paste textarea "**********"
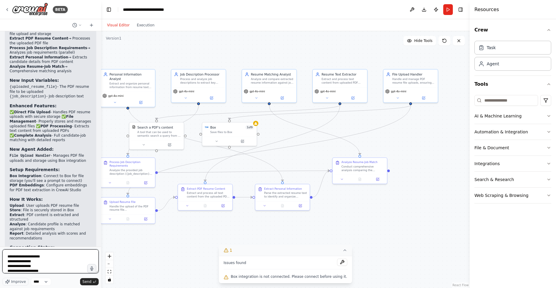
scroll to position [25, 0]
drag, startPoint x: 42, startPoint y: 266, endPoint x: 3, endPoint y: 265, distance: 39.6
click at [3, 265] on textarea "**********" at bounding box center [50, 261] width 96 height 24
type textarea "**********"
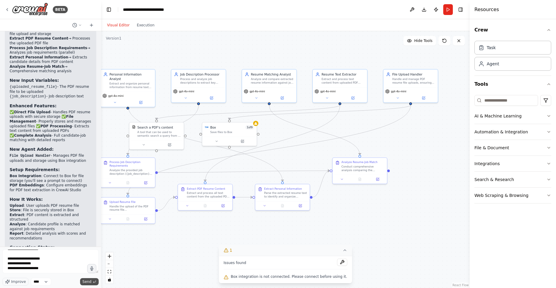
click at [85, 280] on span "Send" at bounding box center [86, 281] width 9 height 5
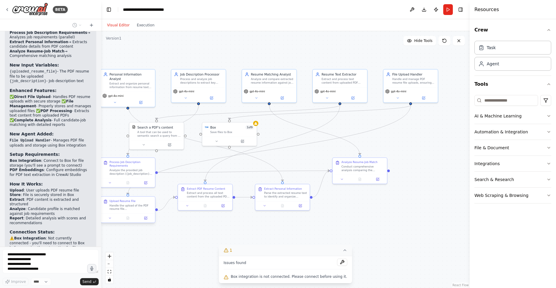
scroll to position [2196, 0]
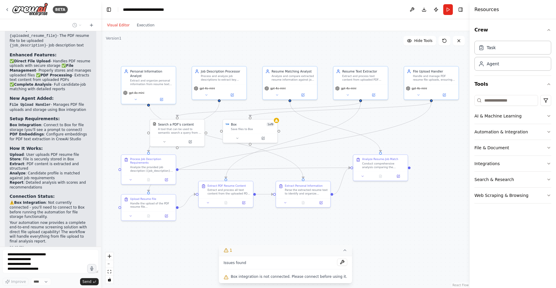
drag, startPoint x: 192, startPoint y: 231, endPoint x: 212, endPoint y: 228, distance: 20.6
click at [212, 228] on div ".deletable-edge-delete-btn { width: 20px; height: 20px; border: 0px solid #ffff…" at bounding box center [285, 159] width 368 height 257
click at [533, 153] on button "File & Document" at bounding box center [512, 148] width 77 height 16
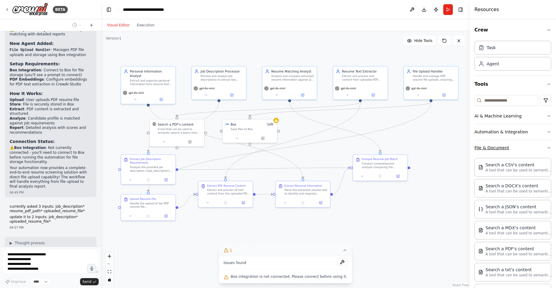
scroll to position [2255, 0]
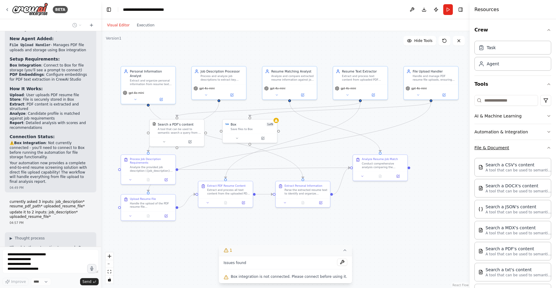
click at [518, 152] on button "File & Document" at bounding box center [512, 148] width 77 height 16
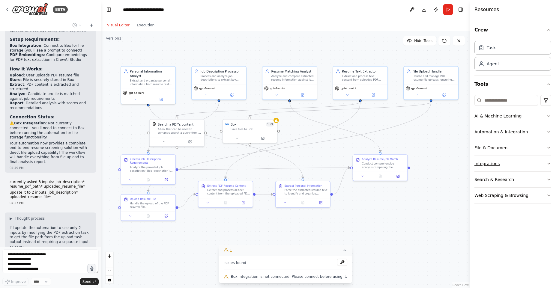
click at [516, 161] on button "Integrations" at bounding box center [512, 164] width 77 height 16
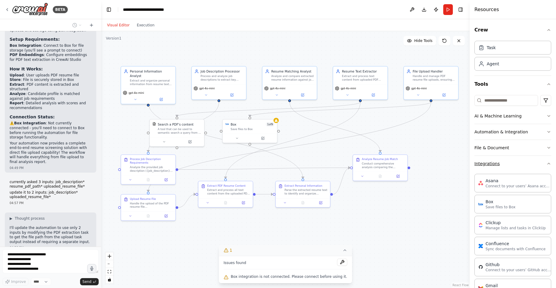
scroll to position [2270, 0]
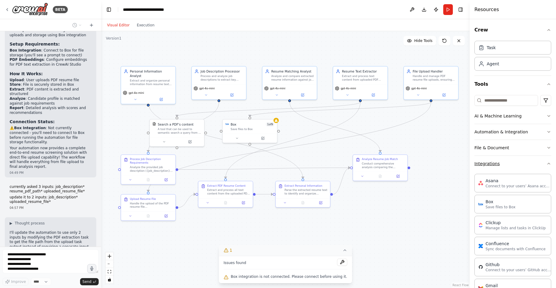
click at [516, 161] on button "Integrations" at bounding box center [512, 164] width 77 height 16
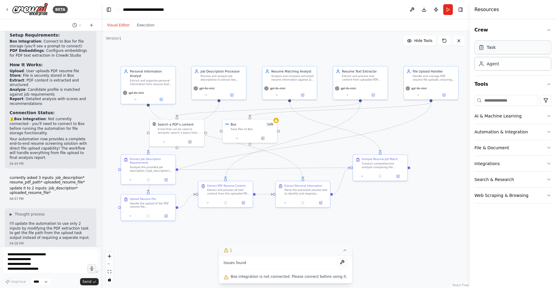
click at [522, 50] on div "Task" at bounding box center [512, 47] width 77 height 14
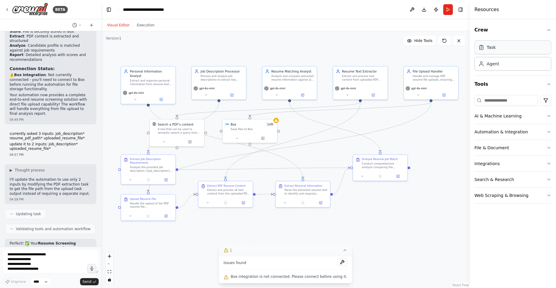
click at [522, 50] on div "Task" at bounding box center [512, 47] width 77 height 14
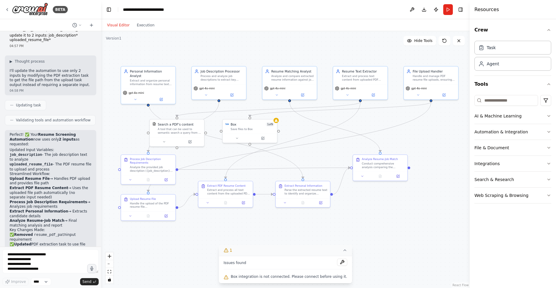
scroll to position [2437, 0]
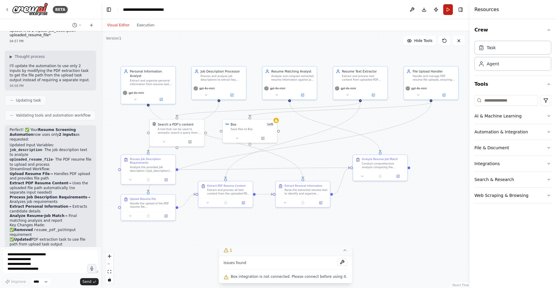
click at [447, 12] on button "Run" at bounding box center [448, 9] width 10 height 11
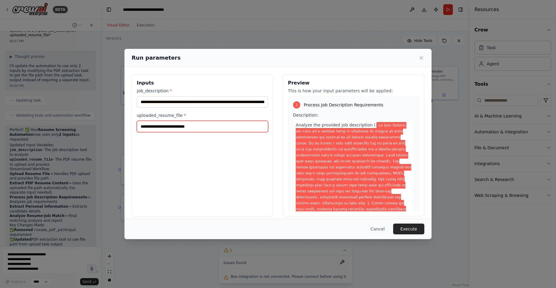
click at [208, 127] on input "uploaded_resume_file *" at bounding box center [202, 126] width 131 height 11
click at [191, 126] on input "uploaded_resume_file *" at bounding box center [202, 126] width 131 height 11
click at [155, 119] on div "uploaded_resume_file *" at bounding box center [202, 122] width 131 height 20
click at [154, 126] on input "uploaded_resume_file *" at bounding box center [202, 126] width 131 height 11
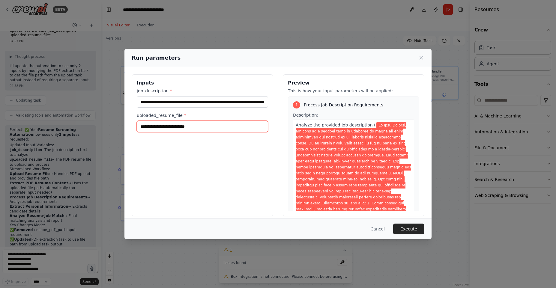
click at [154, 126] on input "uploaded_resume_file *" at bounding box center [202, 126] width 131 height 11
click at [380, 230] on button "Cancel" at bounding box center [378, 229] width 24 height 11
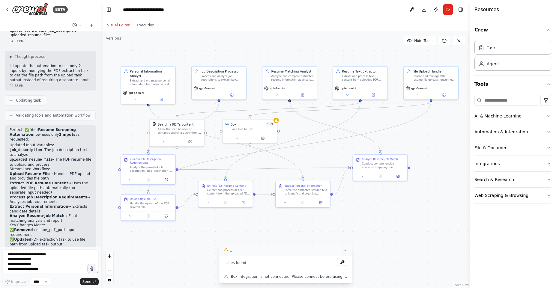
click at [438, 141] on div ".deletable-edge-delete-btn { width: 20px; height: 20px; border: 0px solid #ffff…" at bounding box center [285, 159] width 368 height 257
click at [309, 149] on div ".deletable-edge-delete-btn { width: 20px; height: 20px; border: 0px solid #ffff…" at bounding box center [285, 159] width 368 height 257
drag, startPoint x: 246, startPoint y: 129, endPoint x: 443, endPoint y: 144, distance: 197.2
click at [443, 144] on div "Box 1 of 9 Save files to Box" at bounding box center [449, 139] width 54 height 14
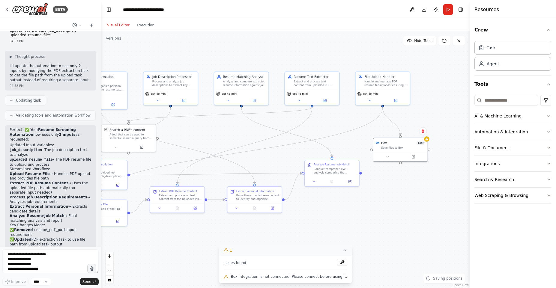
drag, startPoint x: 413, startPoint y: 219, endPoint x: 365, endPoint y: 224, distance: 48.5
click at [365, 224] on div ".deletable-edge-delete-btn { width: 20px; height: 20px; border: 0px solid #ffff…" at bounding box center [285, 159] width 368 height 257
drag, startPoint x: 129, startPoint y: 136, endPoint x: 209, endPoint y: 128, distance: 80.4
click at [209, 128] on div "A tool that can be used to semantic search a query from a PDF's content." at bounding box center [213, 126] width 44 height 7
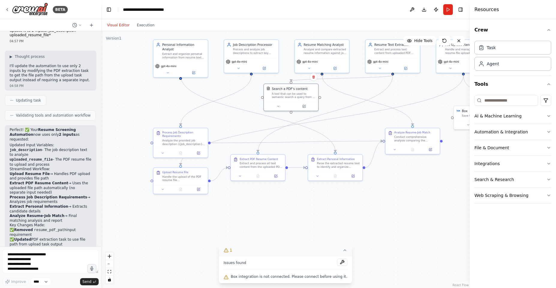
drag, startPoint x: 204, startPoint y: 228, endPoint x: 285, endPoint y: 196, distance: 86.8
click at [285, 196] on div ".deletable-edge-delete-btn { width: 20px; height: 20px; border: 0px solid #ffff…" at bounding box center [285, 159] width 368 height 257
drag, startPoint x: 181, startPoint y: 143, endPoint x: 174, endPoint y: 119, distance: 25.0
click at [174, 119] on div "Analyze the provided job description ({job_description}) to extract and categor…" at bounding box center [175, 119] width 43 height 7
drag, startPoint x: 180, startPoint y: 178, endPoint x: 168, endPoint y: 214, distance: 38.2
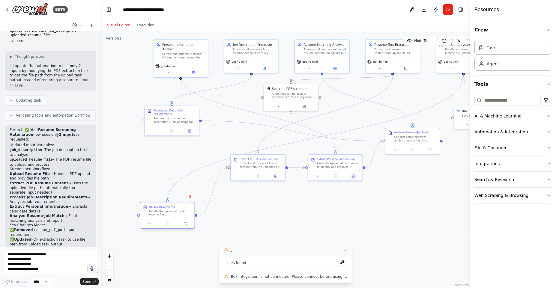
click at [168, 214] on div "Handle the upload of the PDF resume file ({uploaded_resume_file}) and store it …" at bounding box center [170, 213] width 43 height 7
drag, startPoint x: 251, startPoint y: 160, endPoint x: 245, endPoint y: 171, distance: 12.9
click at [245, 171] on div "Extract and process all text content from the uploaded PDF resume file using th…" at bounding box center [241, 173] width 43 height 7
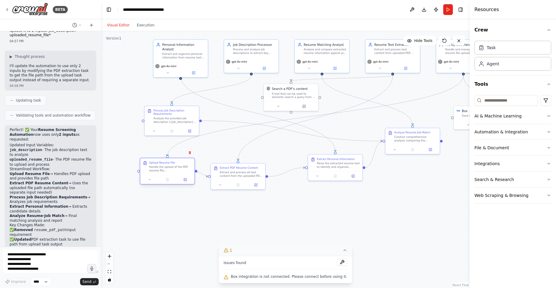
drag, startPoint x: 158, startPoint y: 213, endPoint x: 158, endPoint y: 170, distance: 43.2
click at [158, 170] on div "Handle the upload of the PDF resume file ({uploaded_resume_file}) and store it …" at bounding box center [170, 168] width 43 height 7
drag, startPoint x: 327, startPoint y: 167, endPoint x: 299, endPoint y: 188, distance: 35.8
click at [299, 188] on div "Parse the extracted resume text to identify and organize personal information i…" at bounding box center [307, 186] width 43 height 7
drag, startPoint x: 411, startPoint y: 138, endPoint x: 343, endPoint y: 138, distance: 67.8
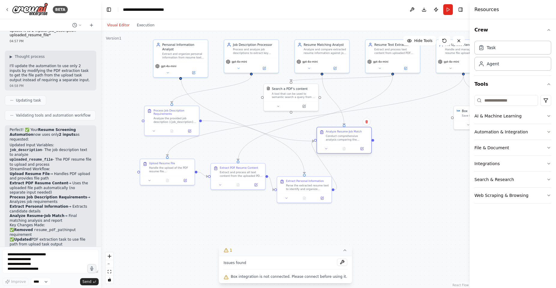
click at [343, 138] on div "Conduct comprehensive analysis comparing the candidate's extracted profile agai…" at bounding box center [347, 137] width 43 height 7
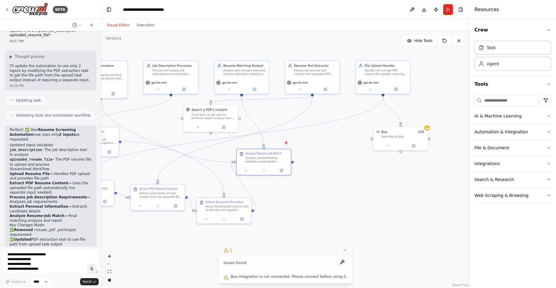
drag, startPoint x: 413, startPoint y: 136, endPoint x: 355, endPoint y: 145, distance: 59.1
click at [341, 154] on div ".deletable-edge-delete-btn { width: 20px; height: 20px; border: 0px solid #ffff…" at bounding box center [285, 159] width 368 height 257
drag, startPoint x: 401, startPoint y: 137, endPoint x: 348, endPoint y: 146, distance: 53.6
click at [348, 146] on div "Save files to Box" at bounding box center [350, 145] width 44 height 4
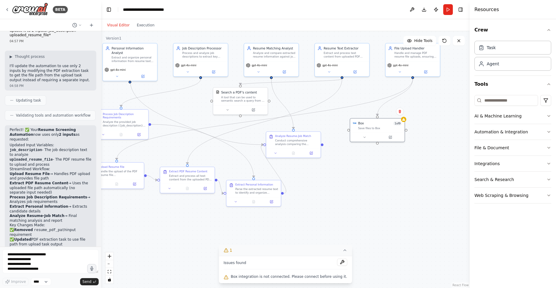
drag, startPoint x: 274, startPoint y: 193, endPoint x: 297, endPoint y: 182, distance: 25.9
click at [297, 182] on div ".deletable-edge-delete-btn { width: 20px; height: 20px; border: 0px solid #ffff…" at bounding box center [285, 159] width 368 height 257
drag, startPoint x: 293, startPoint y: 139, endPoint x: 308, endPoint y: 136, distance: 15.6
click at [308, 136] on div "Conduct comprehensive analysis comparing the candidate's extracted profile agai…" at bounding box center [306, 136] width 43 height 7
drag, startPoint x: 254, startPoint y: 187, endPoint x: 243, endPoint y: 153, distance: 35.8
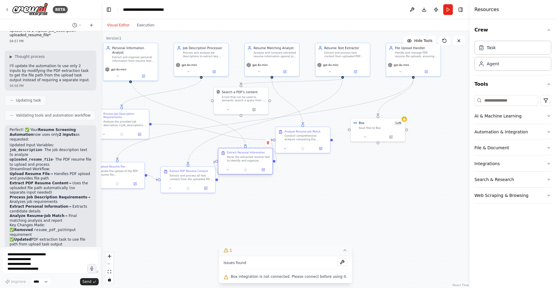
click at [243, 153] on div "Extract Personal Information Parse the extracted resume text to identify and or…" at bounding box center [248, 156] width 43 height 11
drag, startPoint x: 301, startPoint y: 136, endPoint x: 323, endPoint y: 165, distance: 36.9
click at [323, 165] on div "Analyze Resume-Job Match Conduct comprehensive analysis comparing the candidate…" at bounding box center [315, 156] width 55 height 27
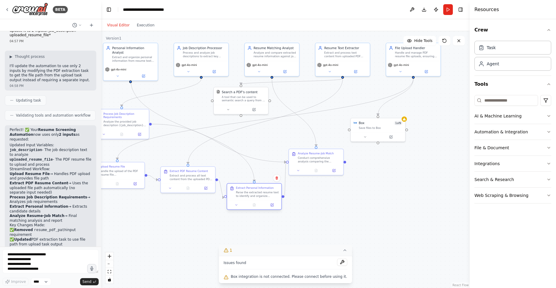
drag, startPoint x: 244, startPoint y: 156, endPoint x: 256, endPoint y: 193, distance: 38.7
click at [256, 193] on div "Parse the extracted resume text to identify and organize personal information i…" at bounding box center [257, 194] width 43 height 7
drag, startPoint x: 189, startPoint y: 174, endPoint x: 197, endPoint y: 155, distance: 20.3
click at [197, 155] on div "Extract PDF Resume Content Extract and process all text content from the upload…" at bounding box center [195, 156] width 43 height 11
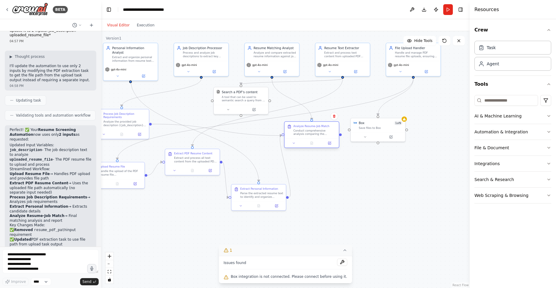
drag, startPoint x: 316, startPoint y: 156, endPoint x: 311, endPoint y: 130, distance: 26.3
click at [311, 130] on div "Conduct comprehensive analysis comparing the candidate's extracted profile agai…" at bounding box center [314, 132] width 43 height 7
drag, startPoint x: 257, startPoint y: 192, endPoint x: 255, endPoint y: 167, distance: 25.2
click at [255, 167] on div "Extract Personal Information Parse the extracted resume text to identify and or…" at bounding box center [261, 169] width 43 height 11
click at [339, 169] on div ".deletable-edge-delete-btn { width: 20px; height: 20px; border: 0px solid #ffff…" at bounding box center [285, 159] width 368 height 257
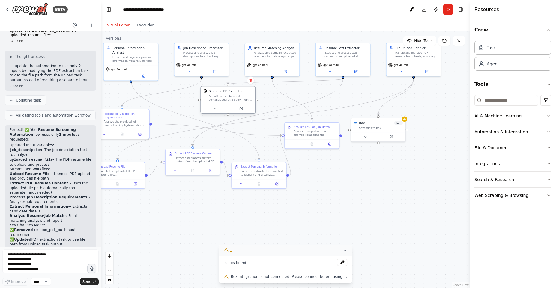
drag, startPoint x: 243, startPoint y: 96, endPoint x: 227, endPoint y: 97, distance: 15.9
click at [227, 97] on div "A tool that can be used to semantic search a query from a PDF's content." at bounding box center [231, 97] width 44 height 7
click at [315, 179] on div ".deletable-edge-delete-btn { width: 20px; height: 20px; border: 0px solid #ffff…" at bounding box center [285, 159] width 368 height 257
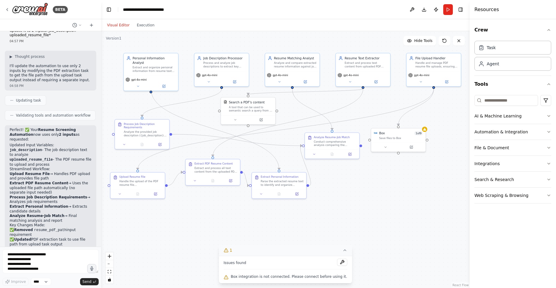
drag, startPoint x: 178, startPoint y: 99, endPoint x: 198, endPoint y: 109, distance: 22.5
click at [198, 109] on div ".deletable-edge-delete-btn { width: 20px; height: 20px; border: 0px solid #ffff…" at bounding box center [285, 159] width 368 height 257
click at [548, 180] on icon "button" at bounding box center [548, 179] width 2 height 1
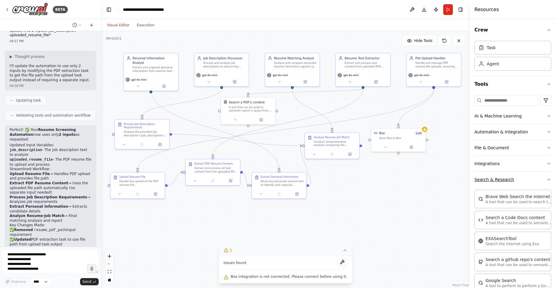
click at [546, 179] on icon "button" at bounding box center [548, 179] width 5 height 5
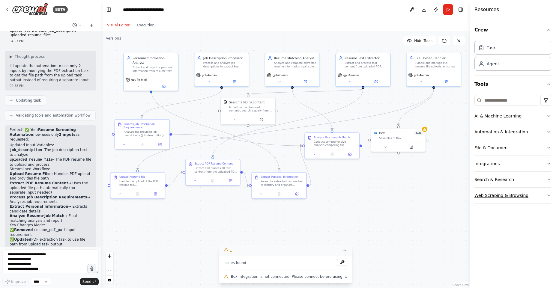
click at [547, 195] on icon "button" at bounding box center [548, 195] width 5 height 5
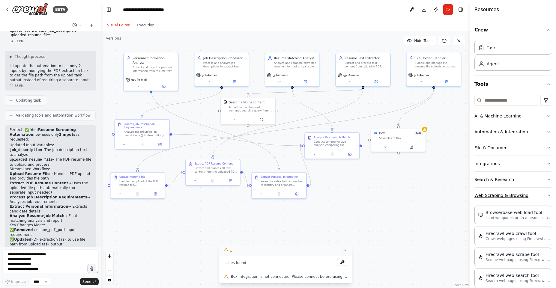
click at [546, 193] on icon "button" at bounding box center [548, 195] width 5 height 5
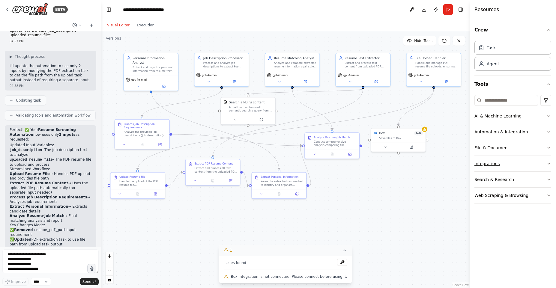
click at [547, 163] on icon "button" at bounding box center [548, 163] width 5 height 5
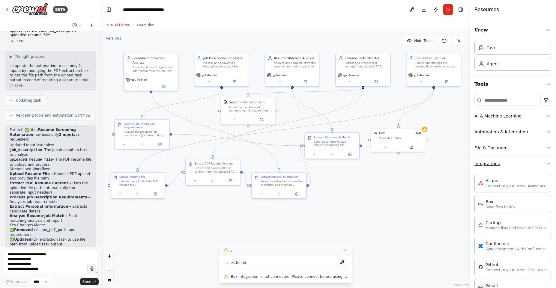
click at [542, 160] on button "Integrations" at bounding box center [512, 164] width 77 height 16
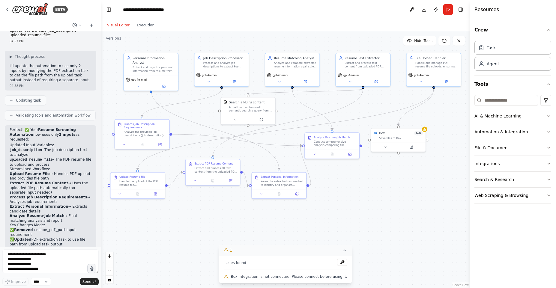
click at [546, 131] on icon "button" at bounding box center [548, 132] width 5 height 5
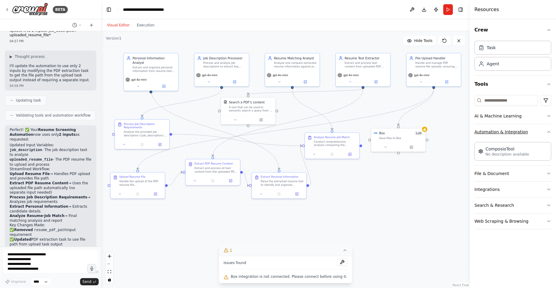
click at [547, 131] on icon "button" at bounding box center [548, 132] width 5 height 5
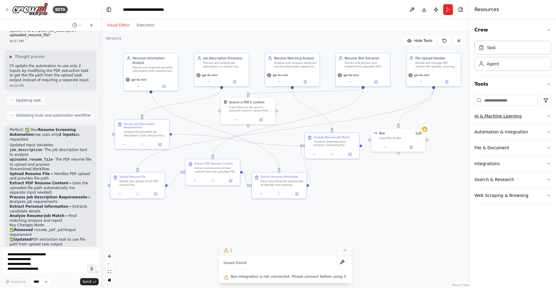
click at [549, 116] on icon "button" at bounding box center [548, 116] width 5 height 5
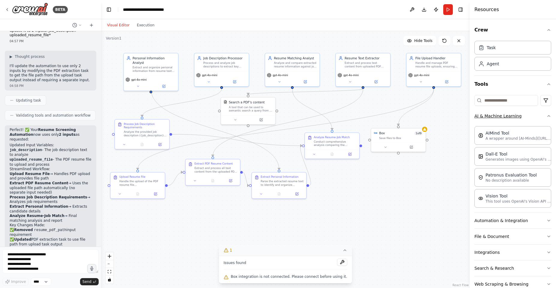
click at [546, 115] on icon "button" at bounding box center [548, 116] width 5 height 5
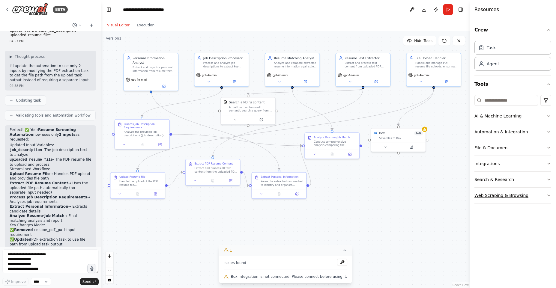
click at [523, 193] on button "Web Scraping & Browsing" at bounding box center [512, 196] width 77 height 16
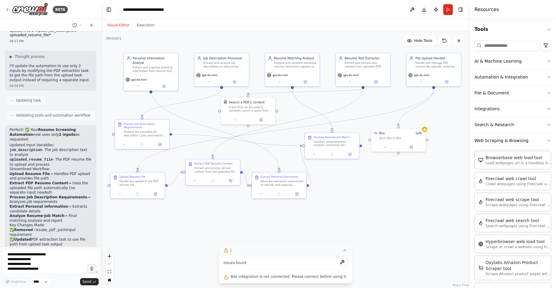
scroll to position [50, 0]
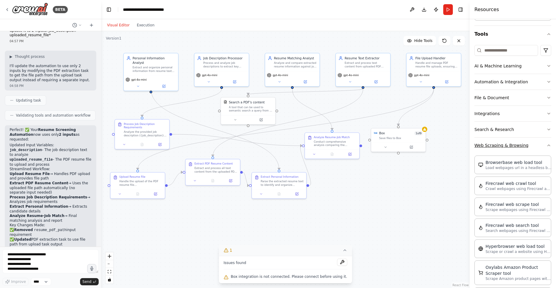
click at [525, 150] on button "Web Scraping & Browsing" at bounding box center [512, 146] width 77 height 16
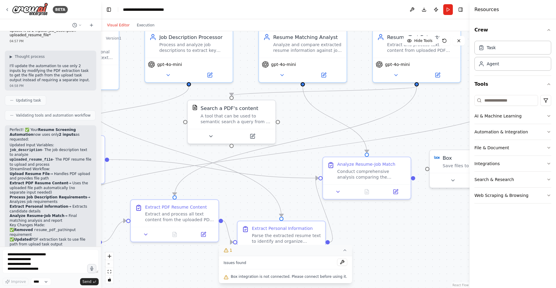
drag, startPoint x: 288, startPoint y: 110, endPoint x: 297, endPoint y: 115, distance: 10.3
click at [297, 115] on div ".deletable-edge-delete-btn { width: 20px; height: 20px; border: 0px solid #ffff…" at bounding box center [285, 159] width 368 height 257
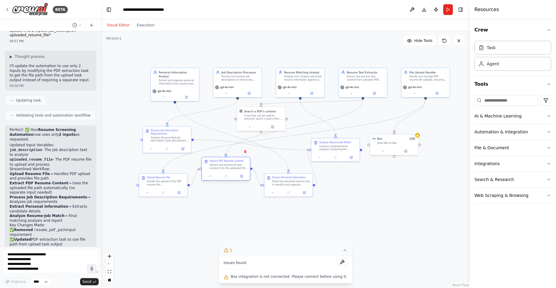
click at [225, 168] on div "Extract and process all text content from the uploaded PDF resume file using th…" at bounding box center [229, 166] width 38 height 6
drag, startPoint x: 332, startPoint y: 148, endPoint x: 318, endPoint y: 150, distance: 13.4
click at [318, 150] on div "Analyze Resume-Job Match Conduct comprehensive analysis comparing the candidate…" at bounding box center [320, 145] width 48 height 15
drag, startPoint x: 393, startPoint y: 139, endPoint x: 378, endPoint y: 143, distance: 15.6
click at [378, 143] on div "Box 1 of 9" at bounding box center [384, 142] width 39 height 4
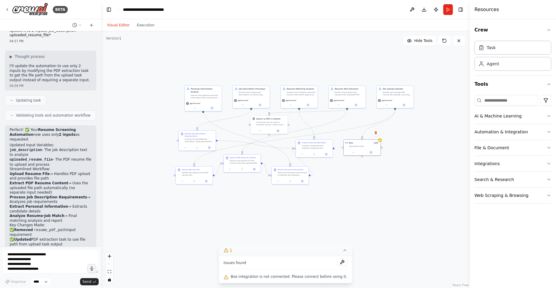
drag, startPoint x: 162, startPoint y: 131, endPoint x: 133, endPoint y: 120, distance: 31.4
click at [133, 120] on div ".deletable-edge-delete-btn { width: 20px; height: 20px; border: 0px solid #ffff…" at bounding box center [285, 159] width 368 height 257
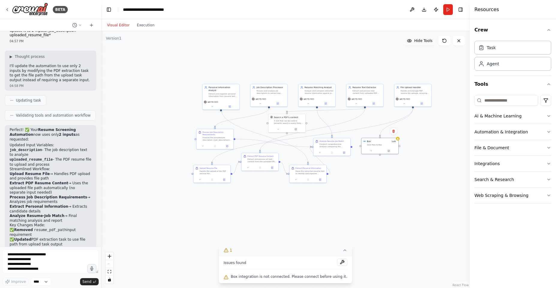
click at [420, 40] on span "Hide Tools" at bounding box center [423, 40] width 18 height 5
click at [416, 40] on span "Show Tools" at bounding box center [423, 40] width 20 height 5
click at [416, 40] on span "Hide Tools" at bounding box center [423, 40] width 18 height 5
click at [416, 40] on span "Show Tools" at bounding box center [423, 40] width 20 height 5
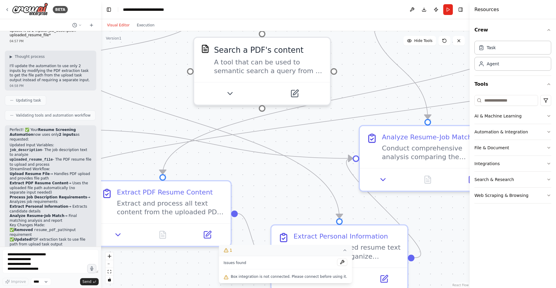
drag, startPoint x: 211, startPoint y: 116, endPoint x: 278, endPoint y: 190, distance: 99.8
click at [278, 190] on div ".deletable-edge-delete-btn { width: 20px; height: 20px; border: 0px solid #ffff…" at bounding box center [285, 159] width 368 height 257
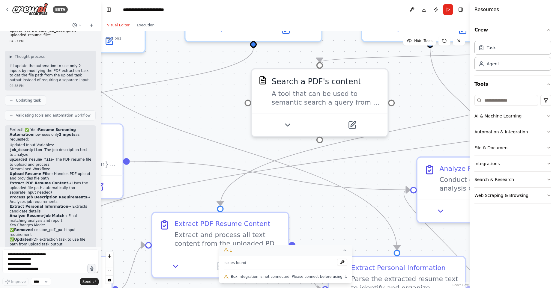
drag, startPoint x: 198, startPoint y: 155, endPoint x: 289, endPoint y: 210, distance: 107.1
click at [289, 210] on div ".deletable-edge-delete-btn { width: 20px; height: 20px; border: 0px solid #ffff…" at bounding box center [285, 159] width 368 height 257
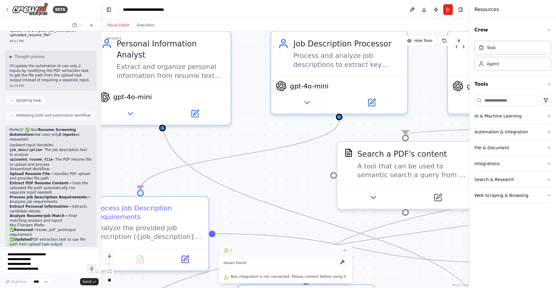
drag, startPoint x: 224, startPoint y: 107, endPoint x: 281, endPoint y: 157, distance: 75.9
click at [281, 157] on div ".deletable-edge-delete-btn { width: 20px; height: 20px; border: 0px solid #ffff…" at bounding box center [285, 159] width 368 height 257
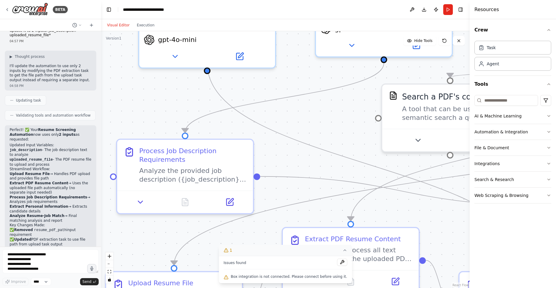
drag, startPoint x: 228, startPoint y: 125, endPoint x: 272, endPoint y: 68, distance: 72.2
click at [272, 68] on div ".deletable-edge-delete-btn { width: 20px; height: 20px; border: 0px solid #ffff…" at bounding box center [285, 159] width 368 height 257
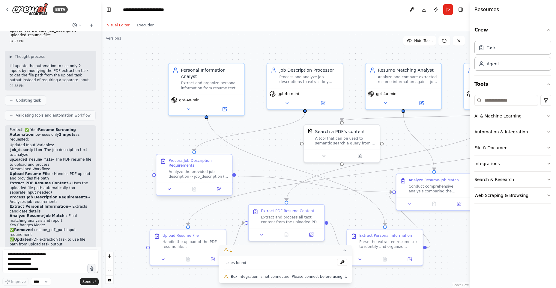
click at [204, 172] on div "Analyze the provided job description ({job_description}) to extract and categor…" at bounding box center [199, 174] width 60 height 10
click at [219, 189] on icon at bounding box center [219, 188] width 3 height 3
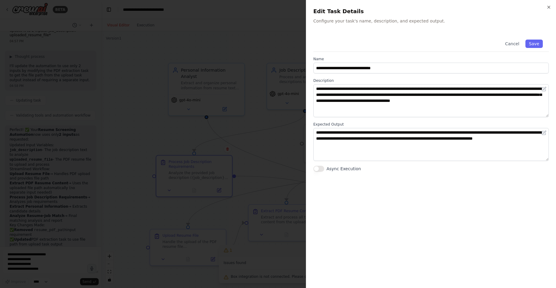
click at [304, 106] on div at bounding box center [278, 144] width 556 height 288
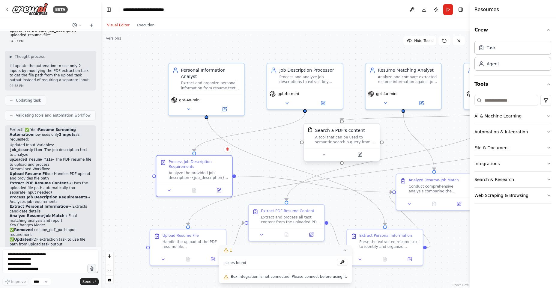
click at [342, 137] on div "A tool that can be used to semantic search a query from a PDF's content." at bounding box center [345, 140] width 61 height 10
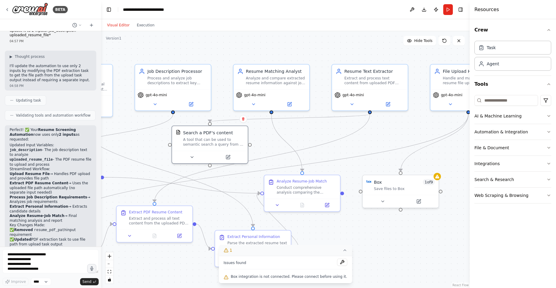
drag, startPoint x: 395, startPoint y: 134, endPoint x: 263, endPoint y: 136, distance: 131.3
click at [263, 136] on div ".deletable-edge-delete-btn { width: 20px; height: 20px; border: 0px solid #ffff…" at bounding box center [285, 159] width 368 height 257
click at [388, 101] on icon at bounding box center [388, 103] width 5 height 5
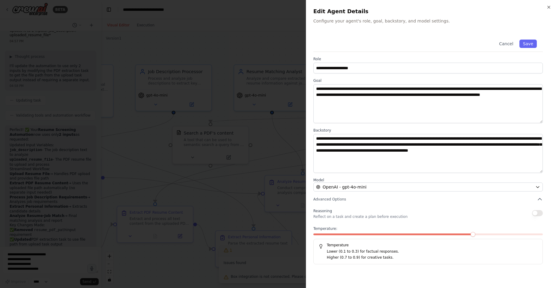
click at [279, 137] on div at bounding box center [278, 144] width 556 height 288
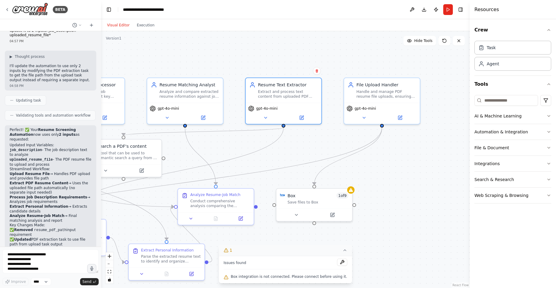
drag, startPoint x: 395, startPoint y: 128, endPoint x: 309, endPoint y: 141, distance: 87.9
click at [309, 141] on div ".deletable-edge-delete-btn { width: 20px; height: 20px; border: 0px solid #ffff…" at bounding box center [285, 159] width 368 height 257
click at [399, 113] on button at bounding box center [400, 116] width 35 height 7
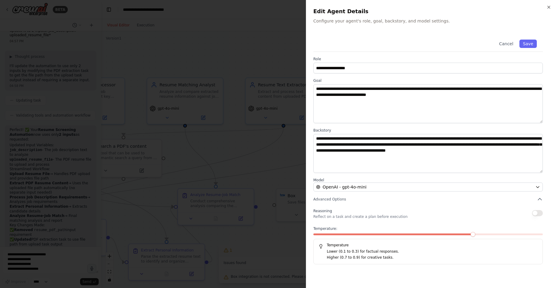
click at [297, 146] on div at bounding box center [278, 144] width 556 height 288
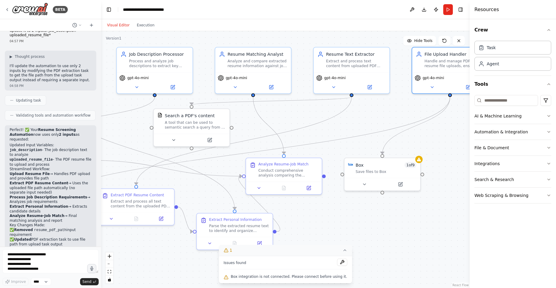
drag, startPoint x: 367, startPoint y: 172, endPoint x: 434, endPoint y: 143, distance: 72.8
click at [434, 143] on div ".deletable-edge-delete-btn { width: 20px; height: 20px; border: 0px solid #ffff…" at bounding box center [285, 159] width 368 height 257
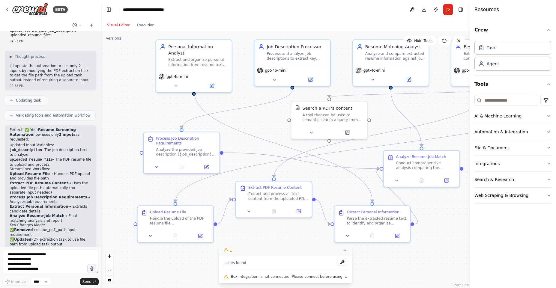
drag, startPoint x: 300, startPoint y: 120, endPoint x: 439, endPoint y: 111, distance: 139.1
click at [439, 111] on div ".deletable-edge-delete-btn { width: 20px; height: 20px; border: 0px solid #ffff…" at bounding box center [285, 159] width 368 height 257
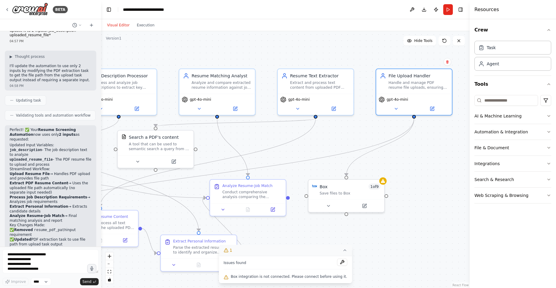
drag, startPoint x: 424, startPoint y: 108, endPoint x: 250, endPoint y: 137, distance: 176.0
click at [250, 137] on div ".deletable-edge-delete-btn { width: 20px; height: 20px; border: 0px solid #ffff…" at bounding box center [285, 159] width 368 height 257
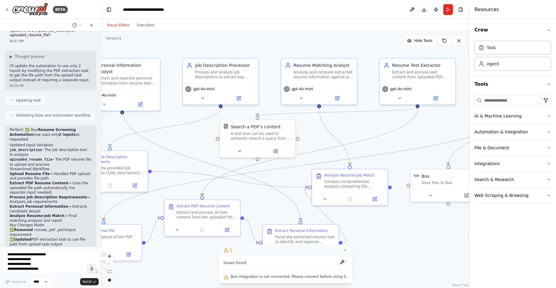
drag, startPoint x: 247, startPoint y: 138, endPoint x: 349, endPoint y: 127, distance: 102.5
click at [349, 127] on div ".deletable-edge-delete-btn { width: 20px; height: 20px; border: 0px solid #ffff…" at bounding box center [285, 159] width 368 height 257
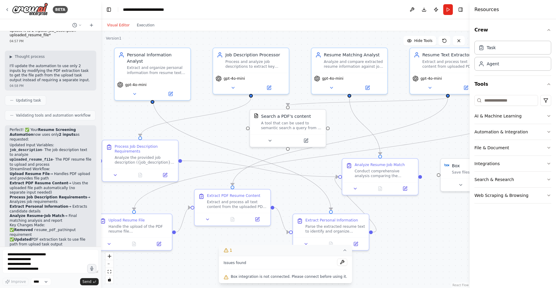
drag, startPoint x: 352, startPoint y: 126, endPoint x: 382, endPoint y: 115, distance: 32.0
click at [382, 115] on div ".deletable-edge-delete-btn { width: 20px; height: 20px; border: 0px solid #ffff…" at bounding box center [285, 159] width 368 height 257
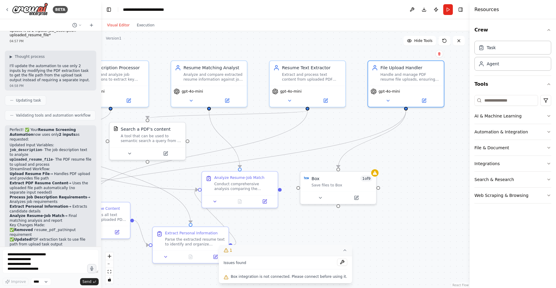
drag, startPoint x: 383, startPoint y: 115, endPoint x: 243, endPoint y: 128, distance: 141.2
click at [243, 128] on div ".deletable-edge-delete-btn { width: 20px; height: 20px; border: 0px solid #ffff…" at bounding box center [285, 159] width 368 height 257
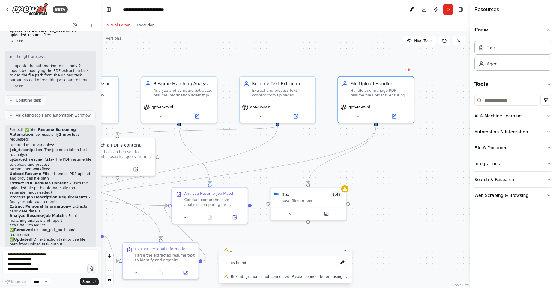
drag, startPoint x: 242, startPoint y: 125, endPoint x: 212, endPoint y: 142, distance: 34.2
click at [212, 141] on div ".deletable-edge-delete-btn { width: 20px; height: 20px; border: 0px solid #ffff…" at bounding box center [285, 159] width 368 height 257
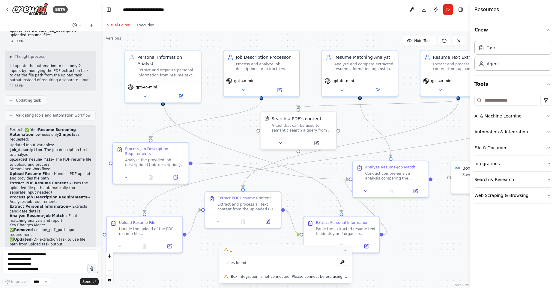
drag, startPoint x: 212, startPoint y: 143, endPoint x: 393, endPoint y: 116, distance: 183.0
click at [393, 116] on div ".deletable-edge-delete-btn { width: 20px; height: 20px; border: 0px solid #ffff…" at bounding box center [285, 159] width 368 height 257
click at [445, 10] on button "Run" at bounding box center [448, 9] width 10 height 11
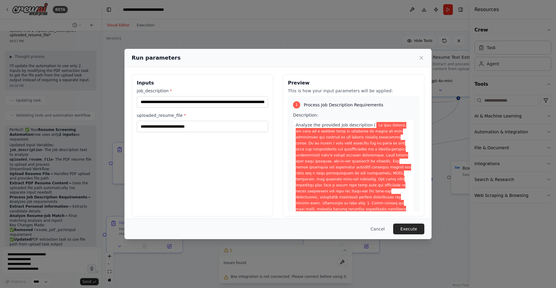
click at [337, 153] on span at bounding box center [353, 251] width 115 height 258
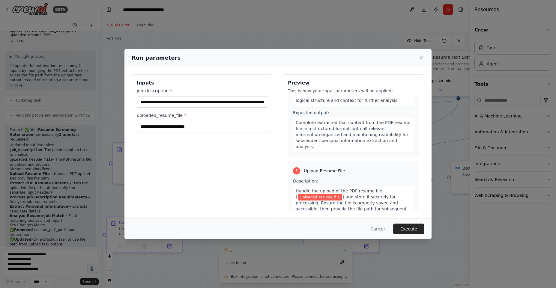
scroll to position [735, 0]
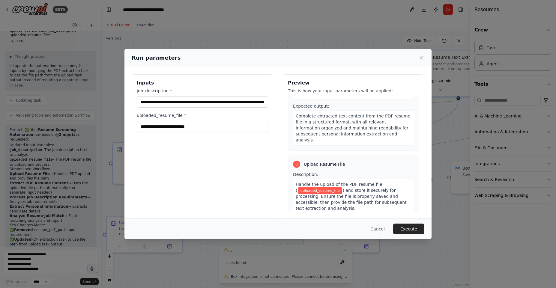
click at [329, 187] on span "uploaded_resume_file" at bounding box center [320, 190] width 44 height 7
drag, startPoint x: 309, startPoint y: 127, endPoint x: 345, endPoint y: 126, distance: 36.6
click at [345, 156] on div "5 Upload Resume File Description: Handle the upload of the PDF resume file ( up…" at bounding box center [353, 205] width 131 height 98
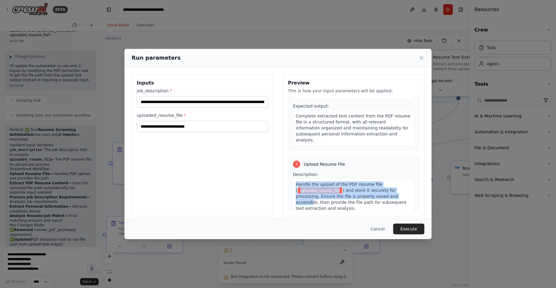
click at [308, 179] on div "Handle the upload of the PDF resume file ( uploaded_resume_file ) and store it …" at bounding box center [353, 196] width 121 height 35
click at [305, 188] on span ") and store it securely for processing. Ensure the file is properly saved and a…" at bounding box center [351, 199] width 111 height 23
drag, startPoint x: 350, startPoint y: 145, endPoint x: 371, endPoint y: 144, distance: 21.6
click at [372, 179] on div "Handle the upload of the PDF resume file ( uploaded_resume_file ) and store it …" at bounding box center [353, 196] width 121 height 35
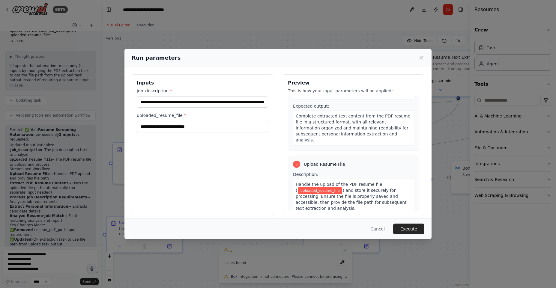
drag, startPoint x: 348, startPoint y: 152, endPoint x: 340, endPoint y: 152, distance: 7.2
click at [346, 188] on span ") and store it securely for processing. Ensure the file is properly saved and a…" at bounding box center [351, 199] width 111 height 23
drag, startPoint x: 315, startPoint y: 150, endPoint x: 362, endPoint y: 152, distance: 46.8
click at [362, 179] on div "Handle the upload of the PDF resume file ( uploaded_resume_file ) and store it …" at bounding box center [353, 196] width 121 height 35
click at [328, 188] on span ") and store it securely for processing. Ensure the file is properly saved and a…" at bounding box center [351, 199] width 111 height 23
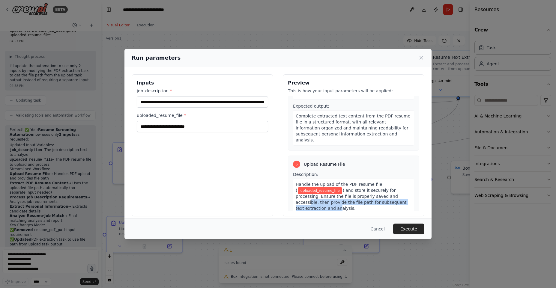
drag, startPoint x: 307, startPoint y: 163, endPoint x: 326, endPoint y: 166, distance: 18.7
click at [326, 188] on span ") and store it securely for processing. Ensure the file is properly saved and a…" at bounding box center [351, 199] width 111 height 23
drag, startPoint x: 312, startPoint y: 147, endPoint x: 307, endPoint y: 147, distance: 5.1
click at [311, 187] on span "uploaded_resume_file" at bounding box center [320, 190] width 44 height 7
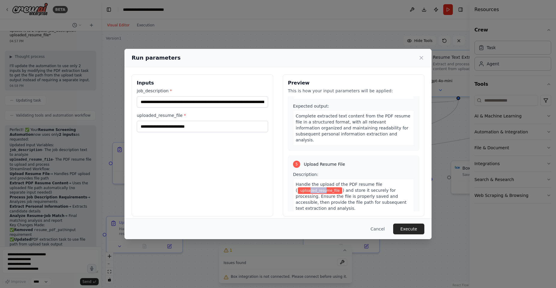
drag, startPoint x: 307, startPoint y: 147, endPoint x: 323, endPoint y: 150, distance: 16.1
click at [323, 187] on span "uploaded_resume_file" at bounding box center [320, 190] width 44 height 7
click at [321, 156] on div "5 Upload Resume File Description: Handle the upload of the PDF resume file ( up…" at bounding box center [353, 205] width 131 height 98
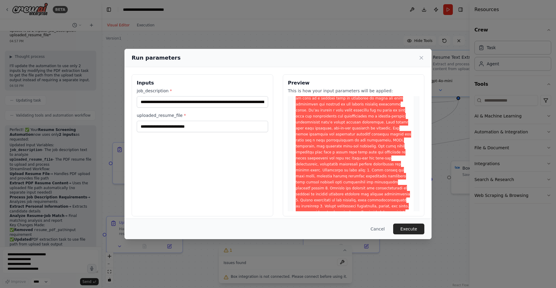
scroll to position [0, 0]
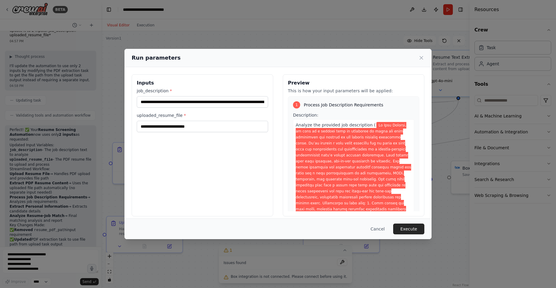
click at [341, 167] on span at bounding box center [353, 251] width 115 height 258
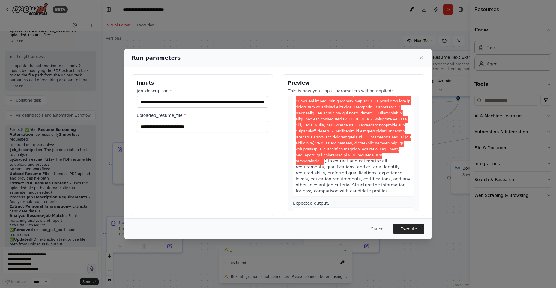
scroll to position [270, 0]
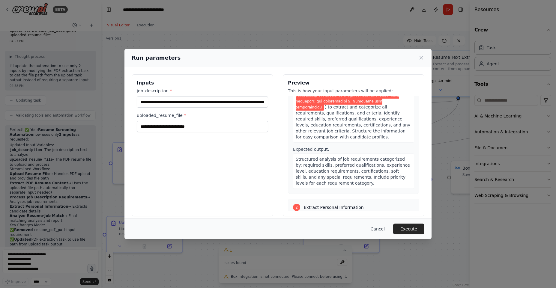
click at [376, 231] on button "Cancel" at bounding box center [378, 229] width 24 height 11
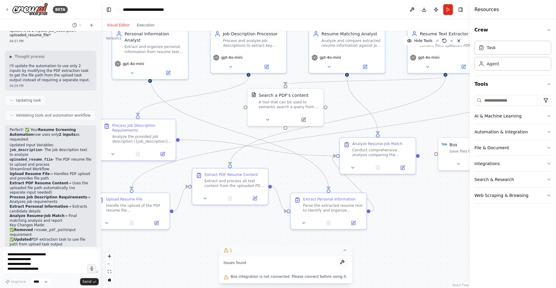
drag, startPoint x: 405, startPoint y: 207, endPoint x: 426, endPoint y: 188, distance: 29.1
click at [426, 188] on div ".deletable-edge-delete-btn { width: 20px; height: 20px; border: 0px solid #ffff…" at bounding box center [285, 159] width 368 height 257
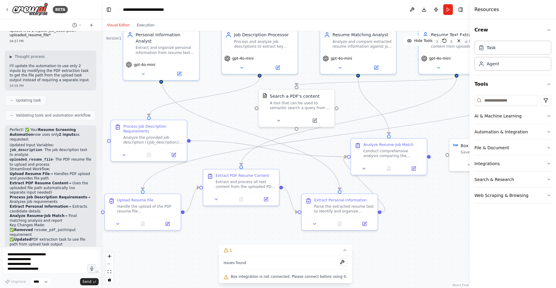
drag, startPoint x: 297, startPoint y: 253, endPoint x: 301, endPoint y: 253, distance: 3.3
click at [298, 253] on button "1" at bounding box center [285, 250] width 133 height 11
click at [289, 275] on icon at bounding box center [289, 277] width 5 height 5
